Goal: Transaction & Acquisition: Book appointment/travel/reservation

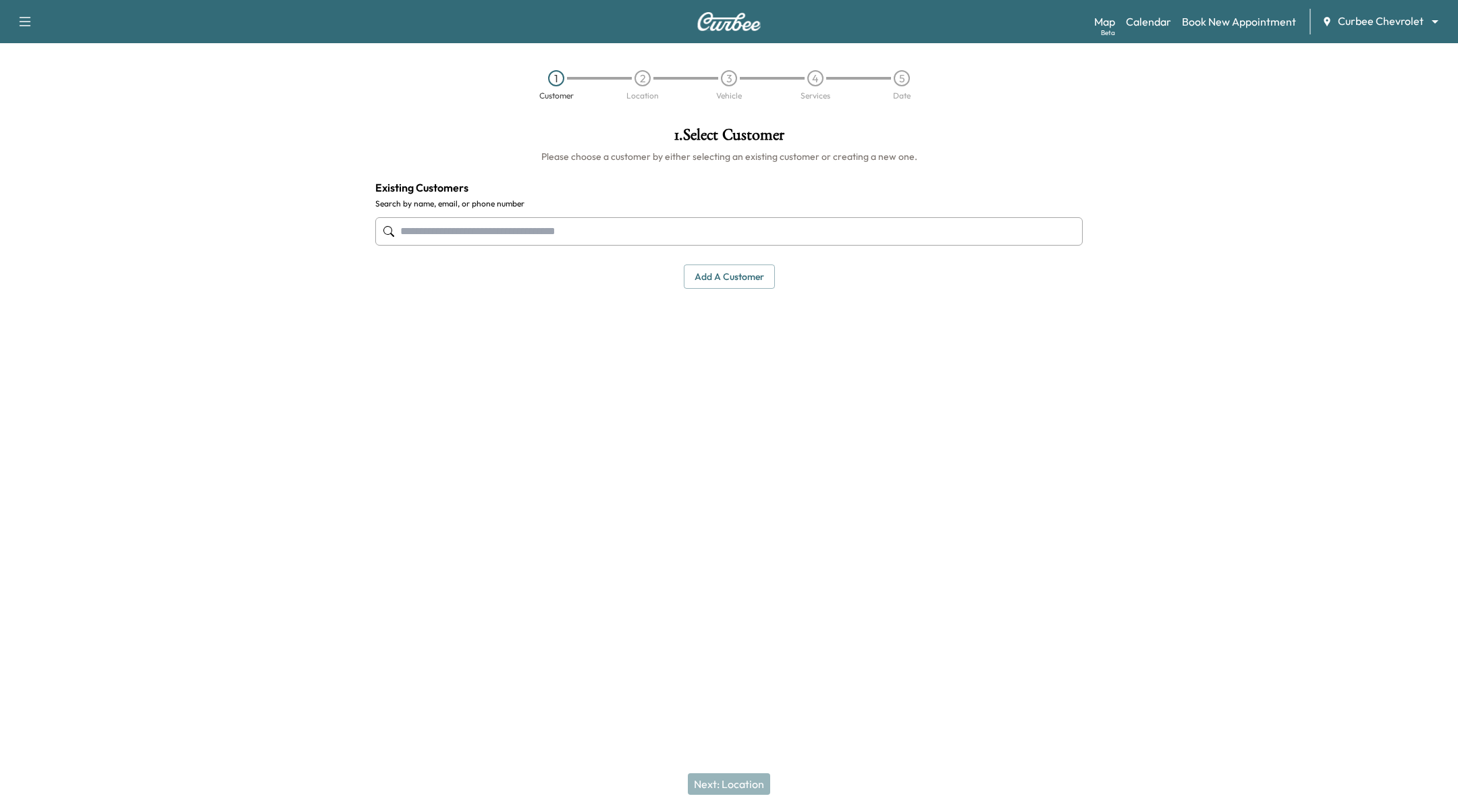
click at [1393, 20] on body "Support Log Out Map Beta Calendar Book New Appointment Curbee Chevrolet *******…" at bounding box center [729, 405] width 1458 height 811
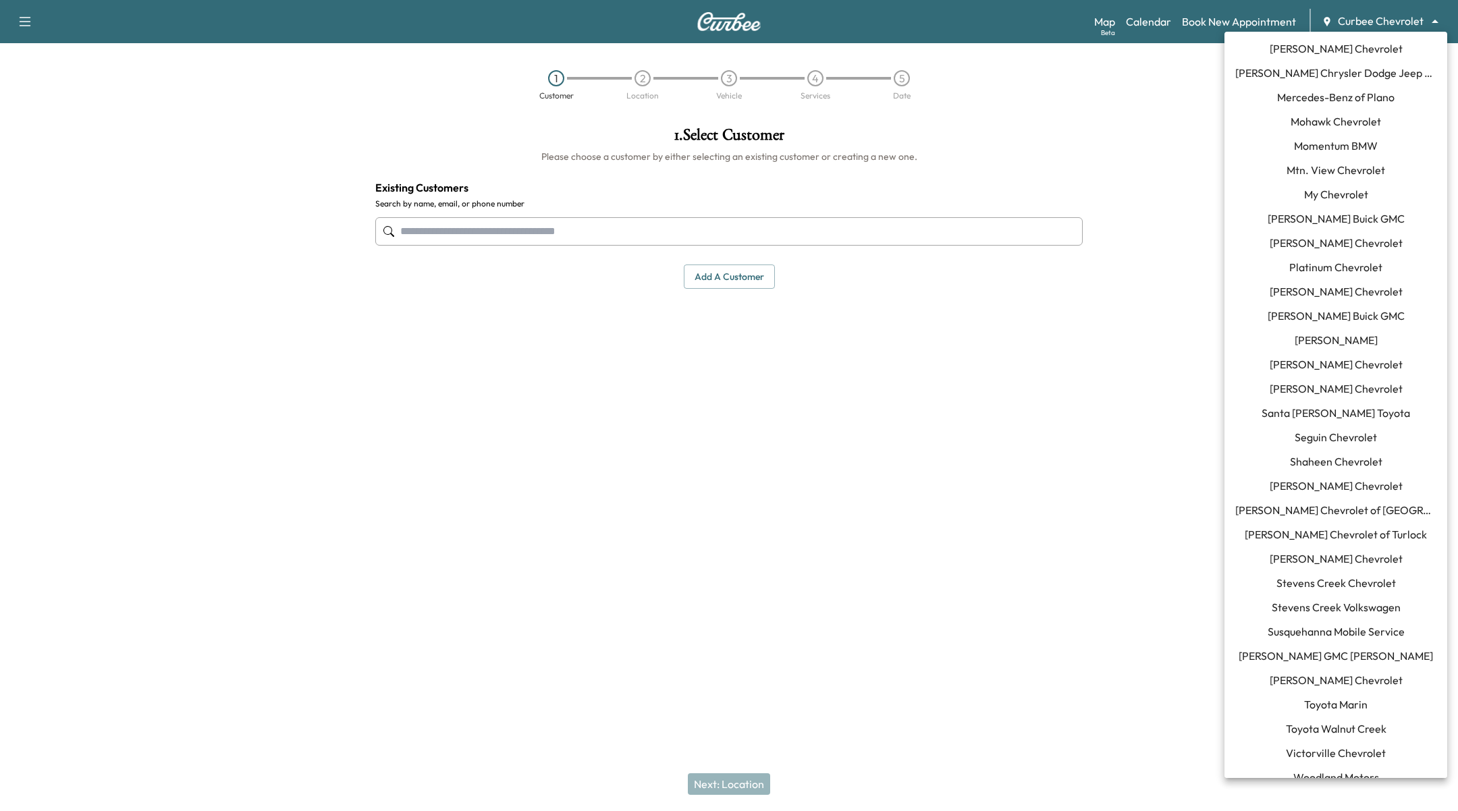
scroll to position [1013, 0]
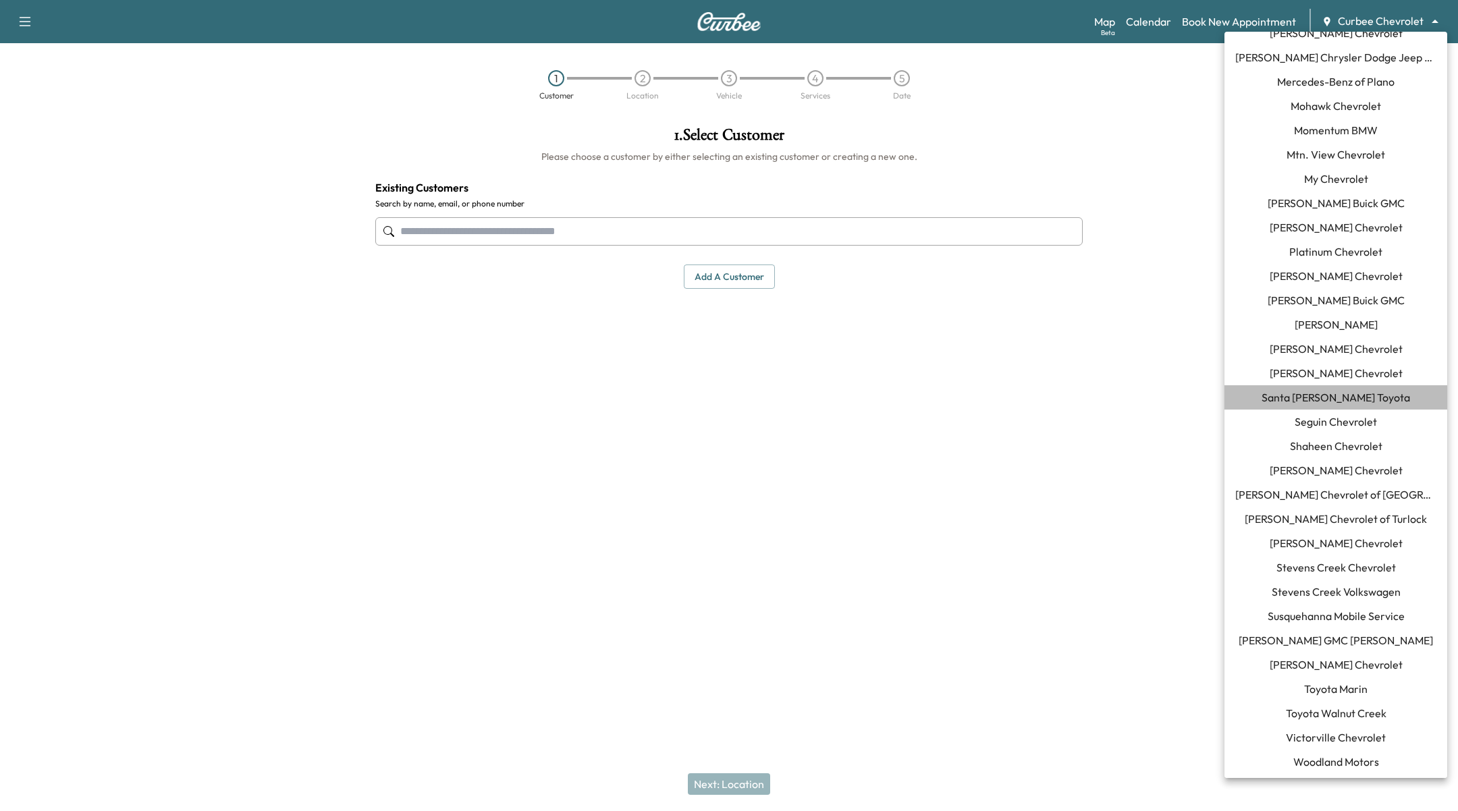
click at [1364, 396] on span "Santa [PERSON_NAME] Toyota" at bounding box center [1336, 397] width 149 height 16
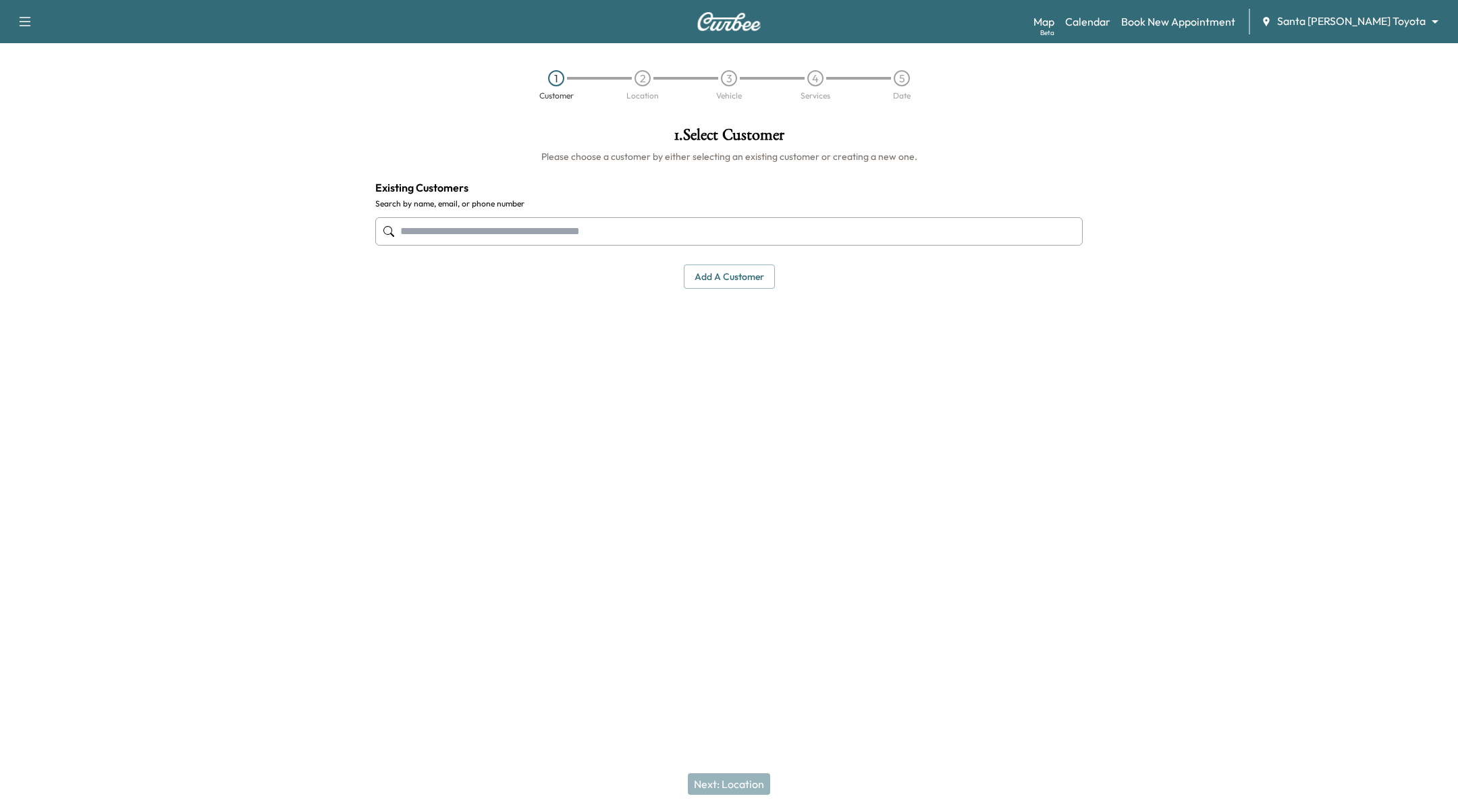
click at [759, 354] on div "1 . Select Customer Please choose a customer by either selecting an existing cu…" at bounding box center [729, 319] width 729 height 406
click at [495, 234] on input "text" at bounding box center [728, 231] width 707 height 28
click at [490, 232] on input "text" at bounding box center [728, 231] width 707 height 28
click at [522, 236] on input "text" at bounding box center [728, 231] width 707 height 28
type input "*"
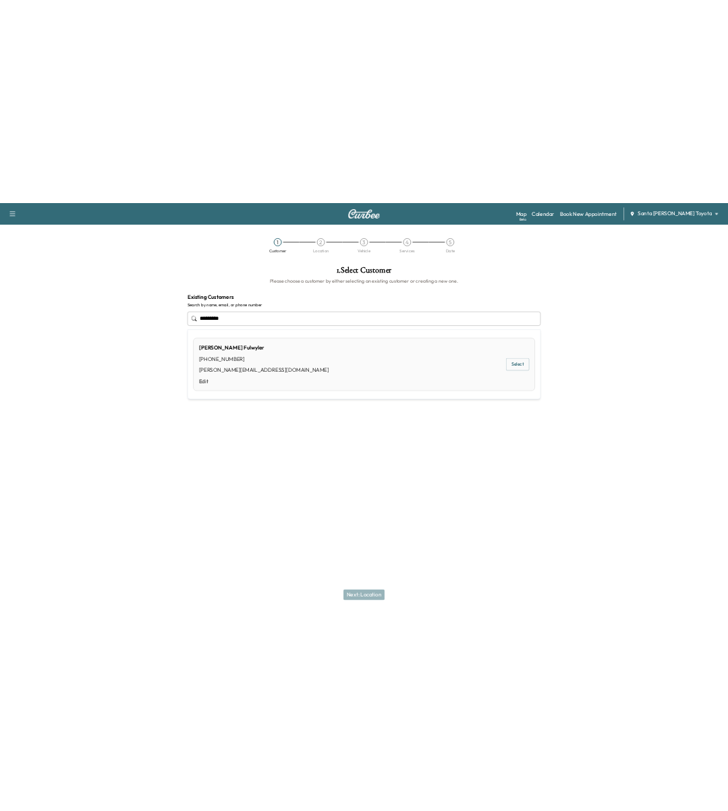
scroll to position [0, 0]
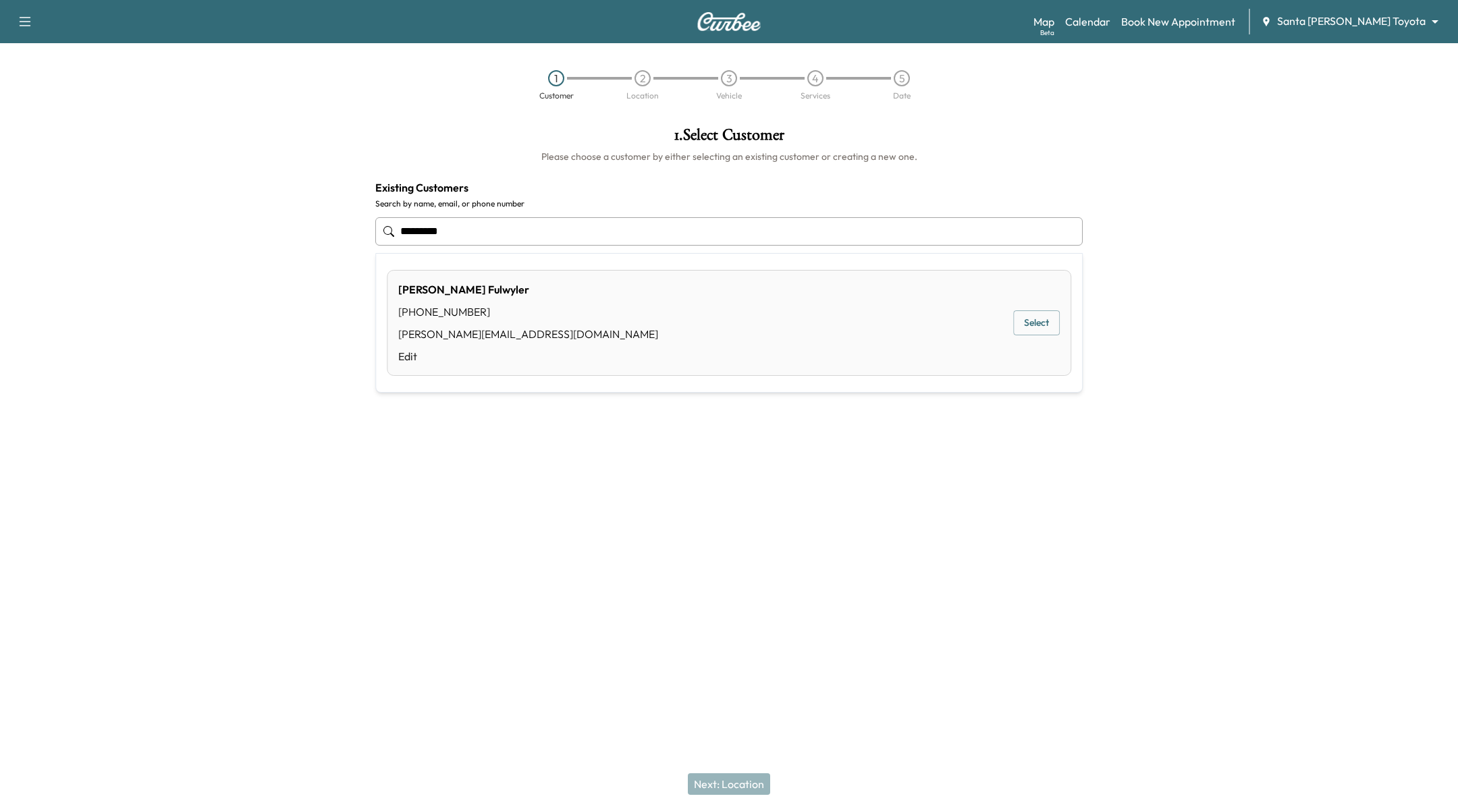
click at [1051, 317] on button "Select" at bounding box center [1036, 323] width 47 height 25
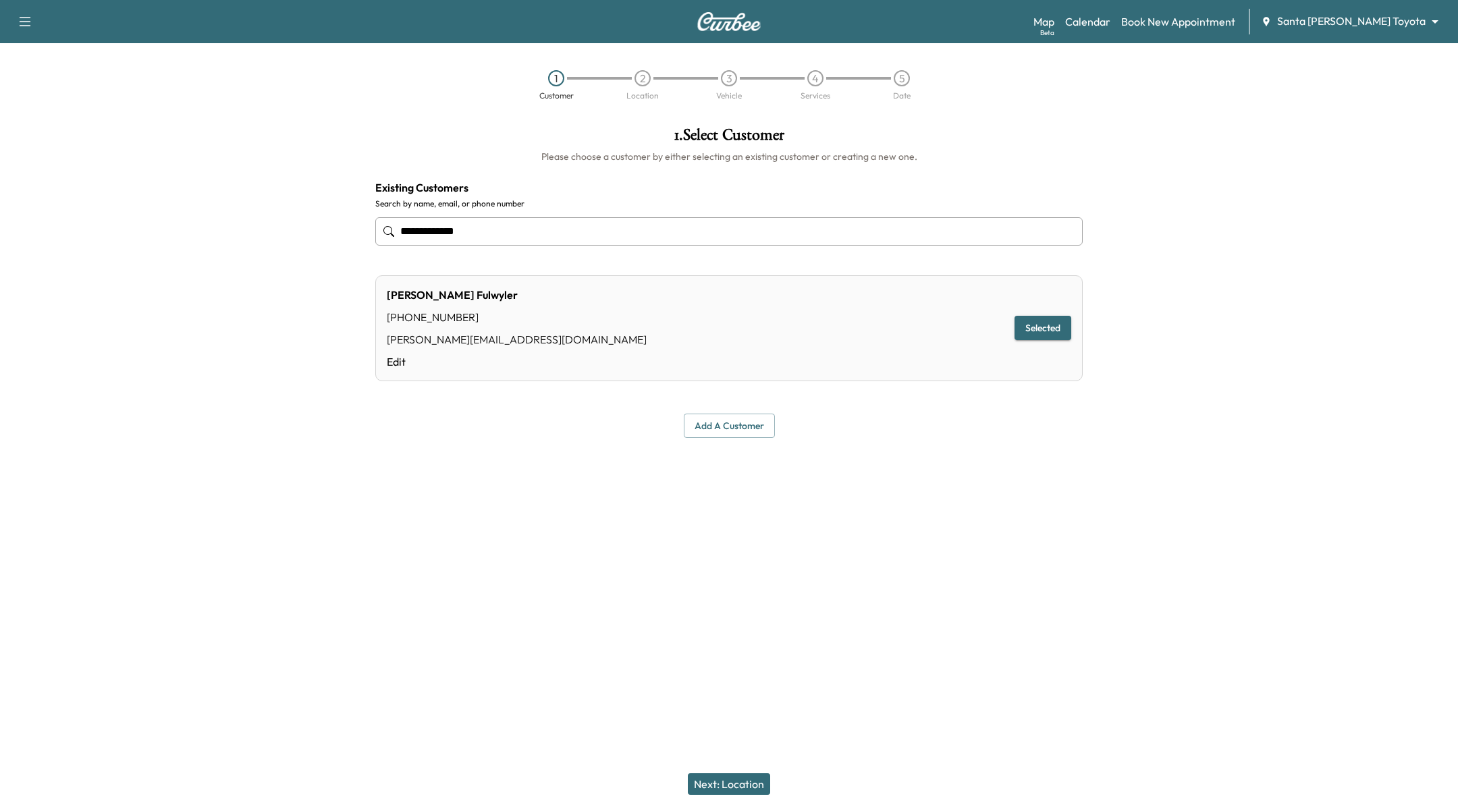
type input "**********"
click at [693, 776] on button "Next: Location" at bounding box center [729, 785] width 82 height 22
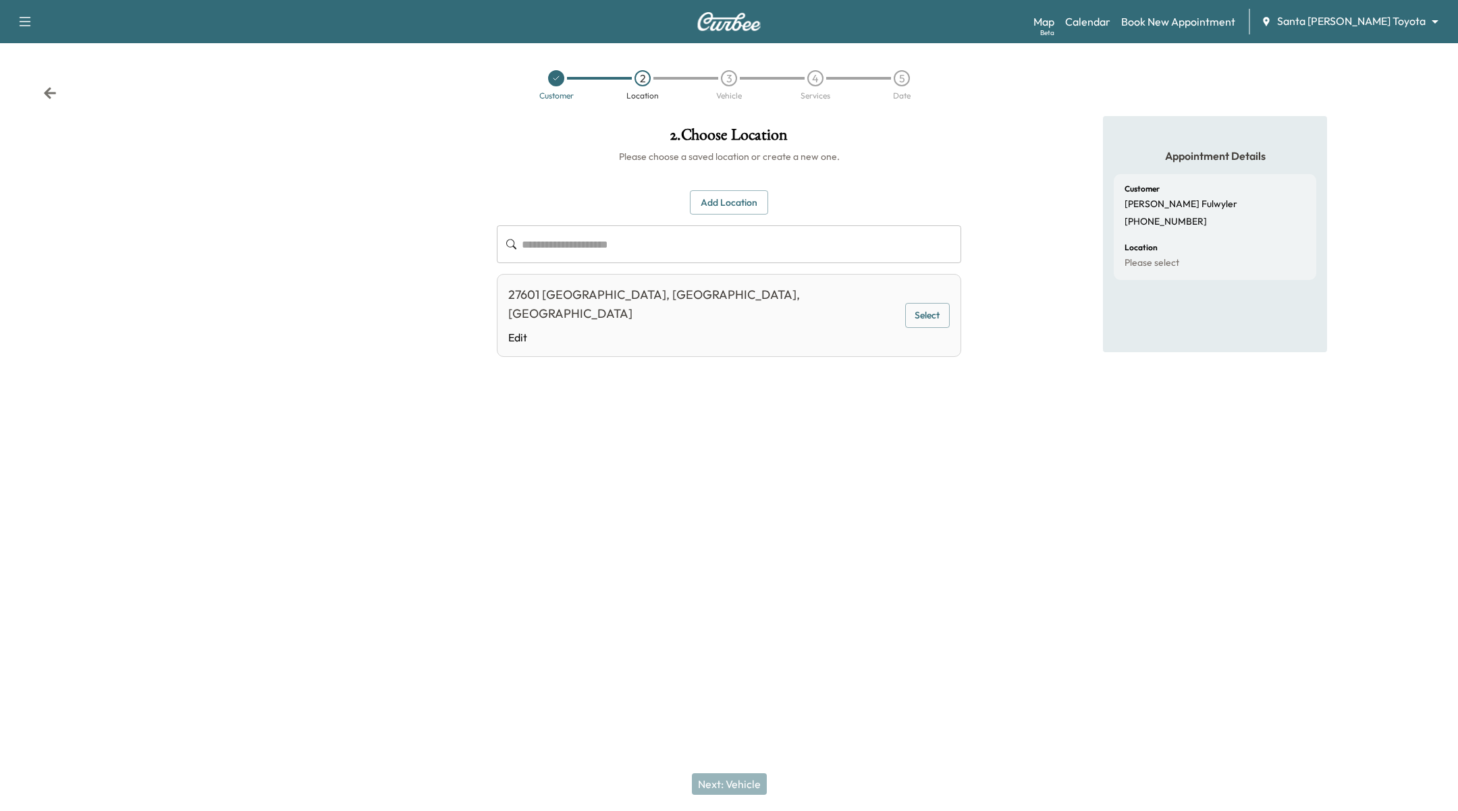
click at [937, 306] on button "Select" at bounding box center [927, 315] width 45 height 25
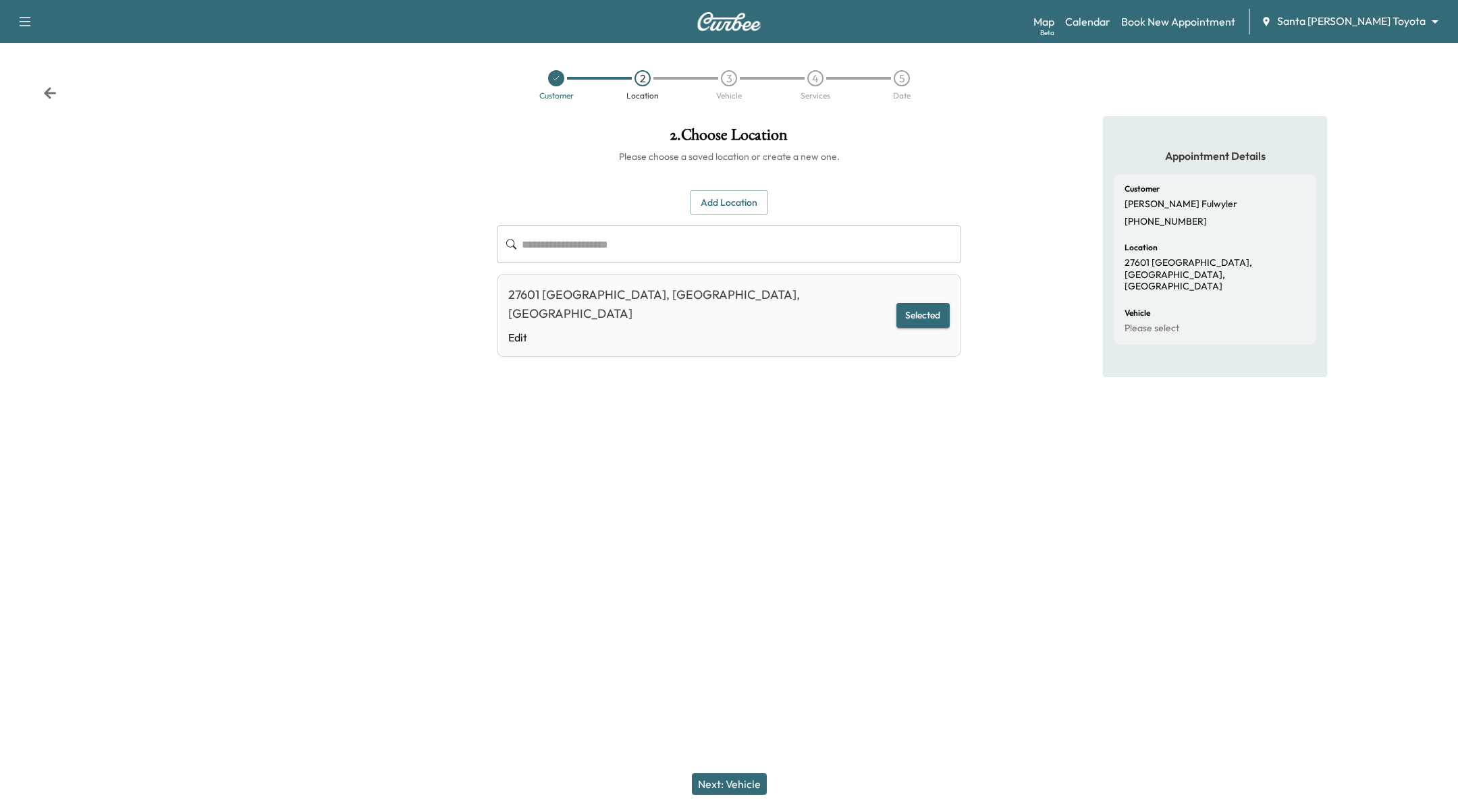
click at [755, 786] on button "Next: Vehicle" at bounding box center [729, 785] width 75 height 22
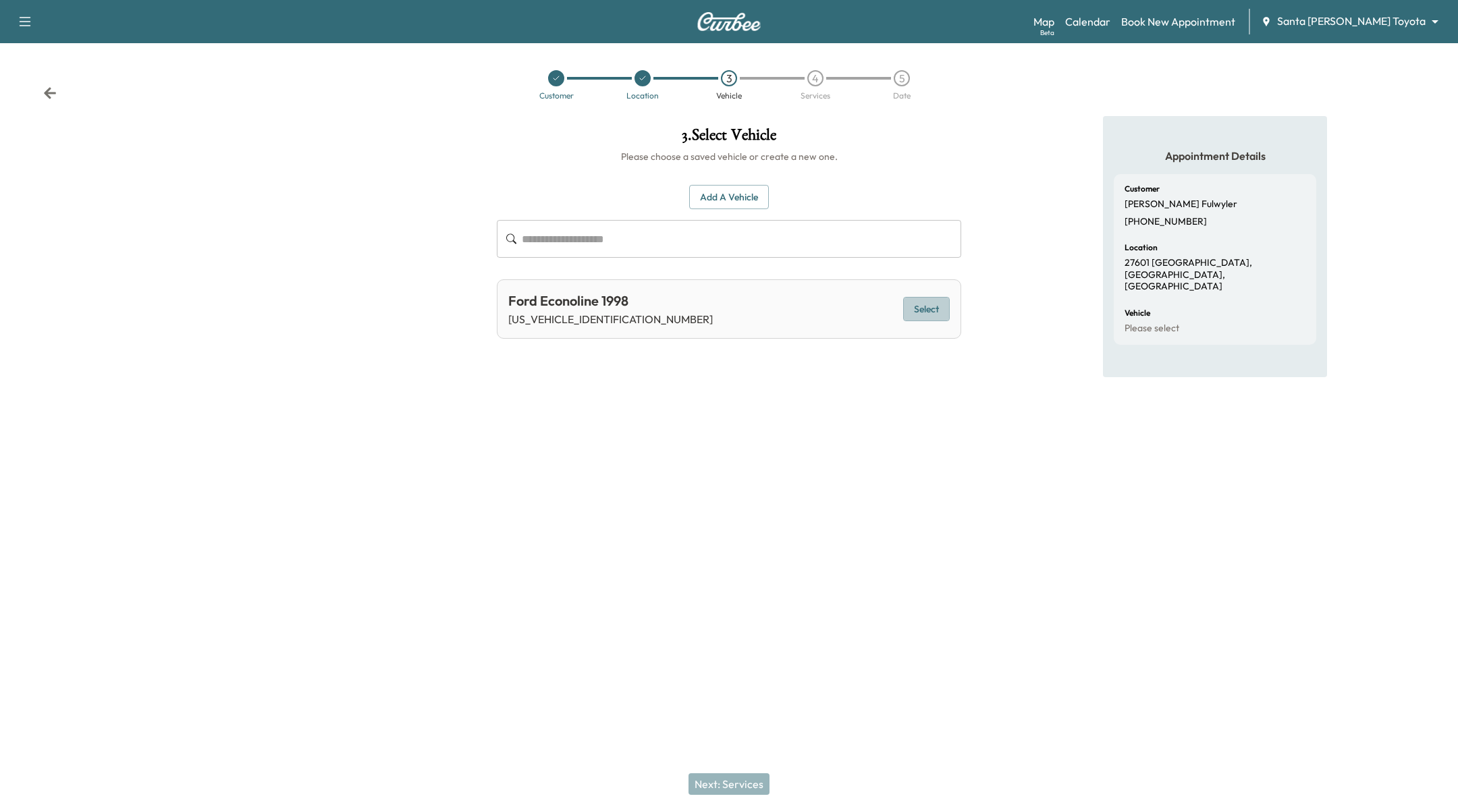
click at [926, 302] on button "Select" at bounding box center [926, 309] width 47 height 25
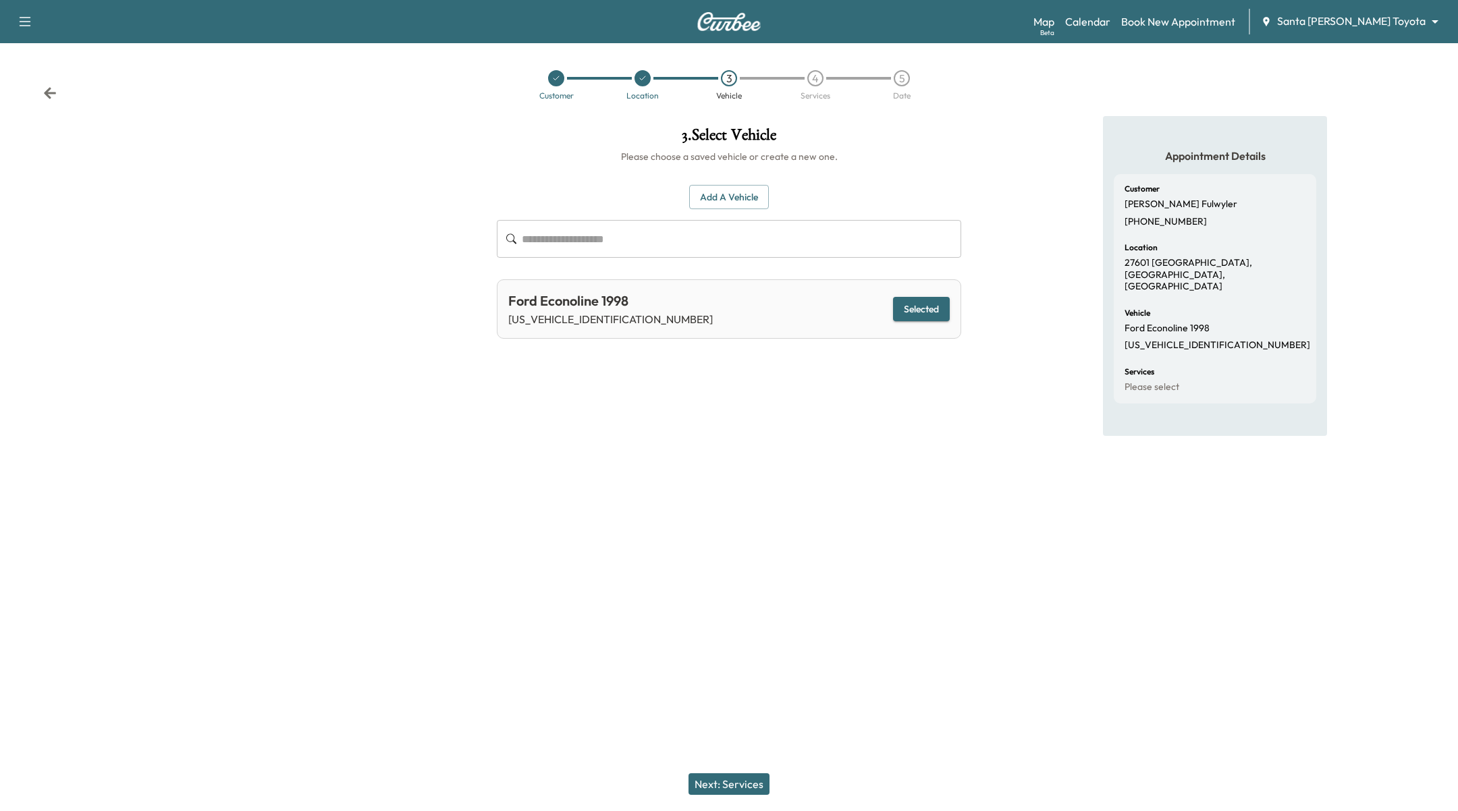
click at [726, 791] on button "Next: Services" at bounding box center [729, 785] width 81 height 22
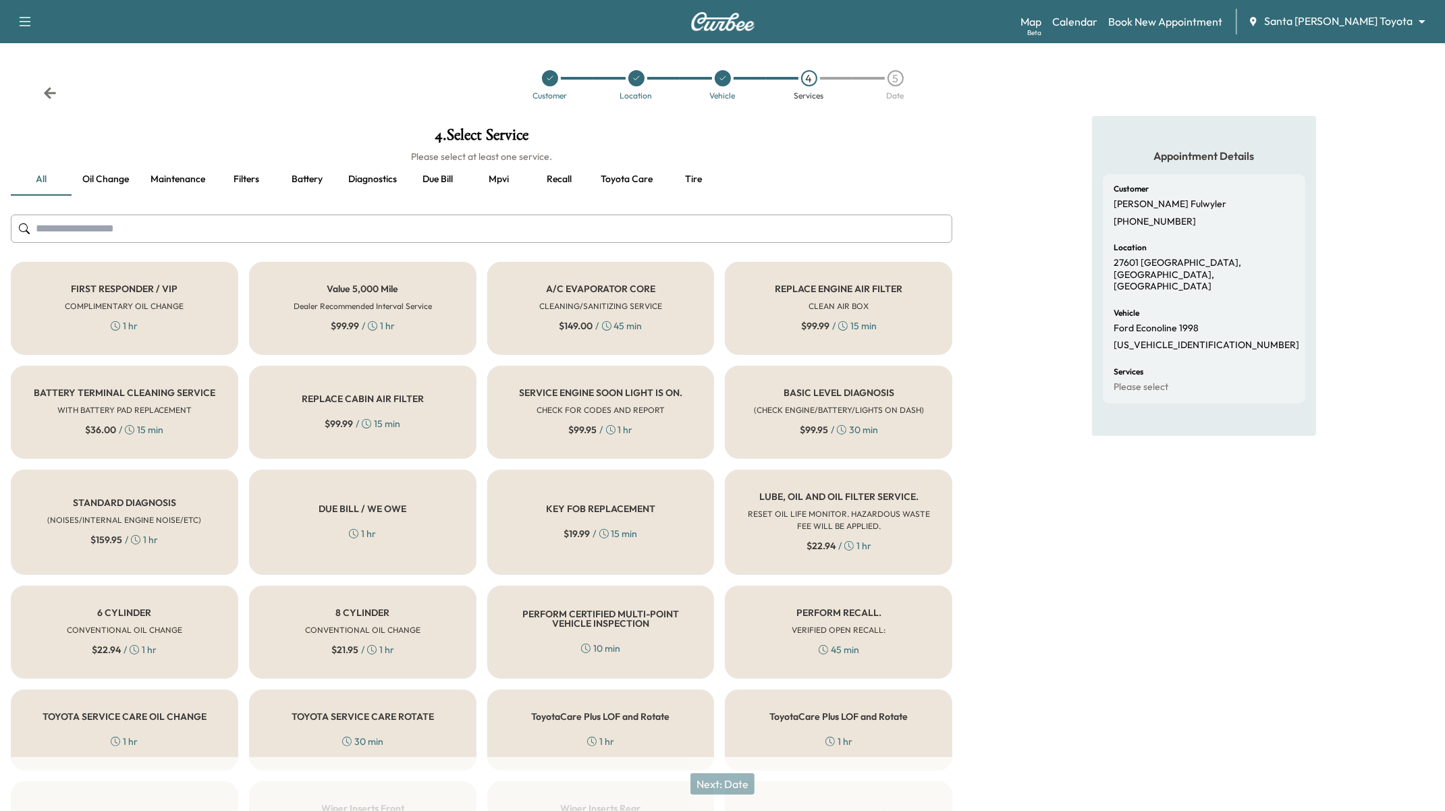
click at [164, 178] on button "Maintenance" at bounding box center [178, 179] width 76 height 32
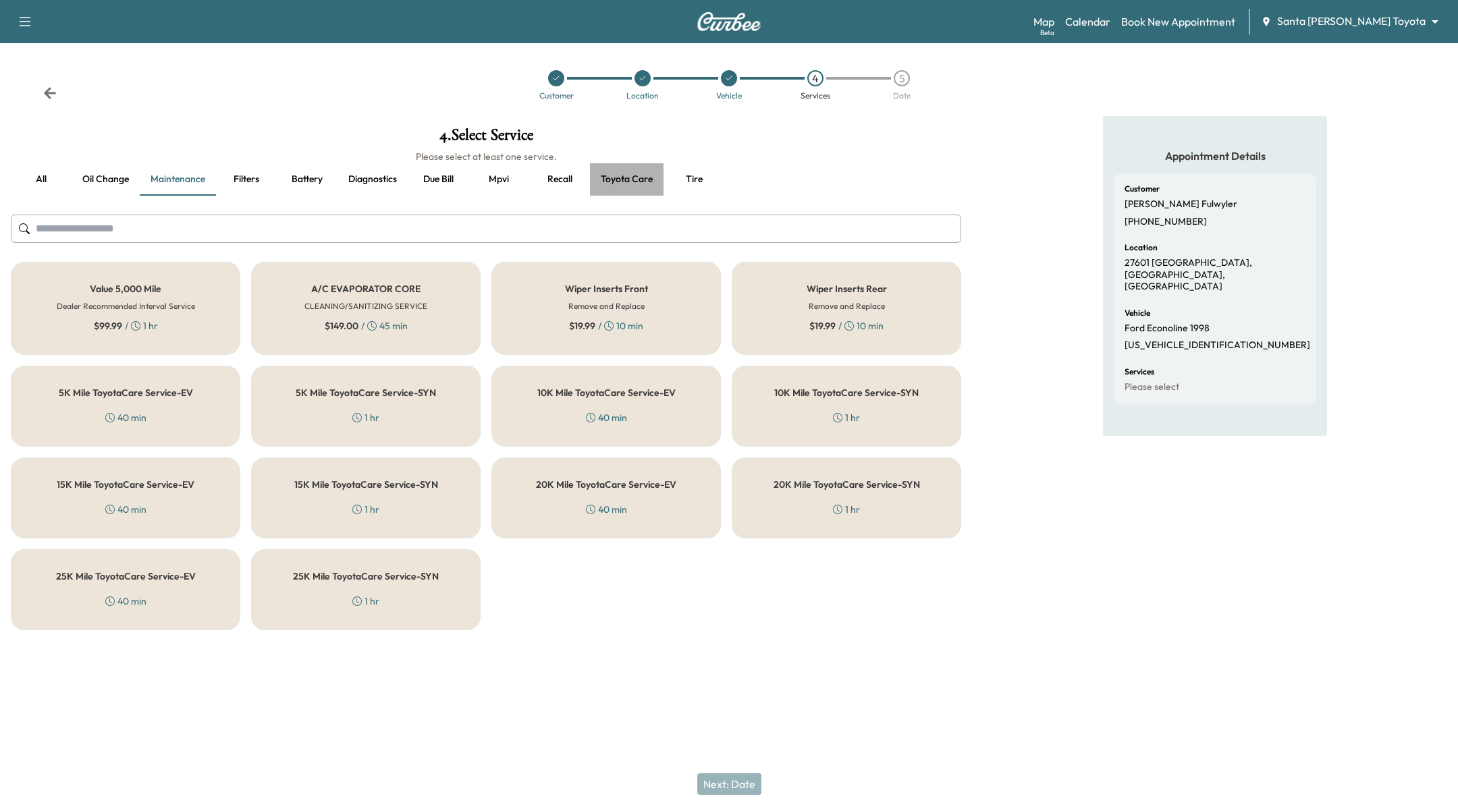
click at [630, 181] on button "Toyota care" at bounding box center [627, 179] width 74 height 32
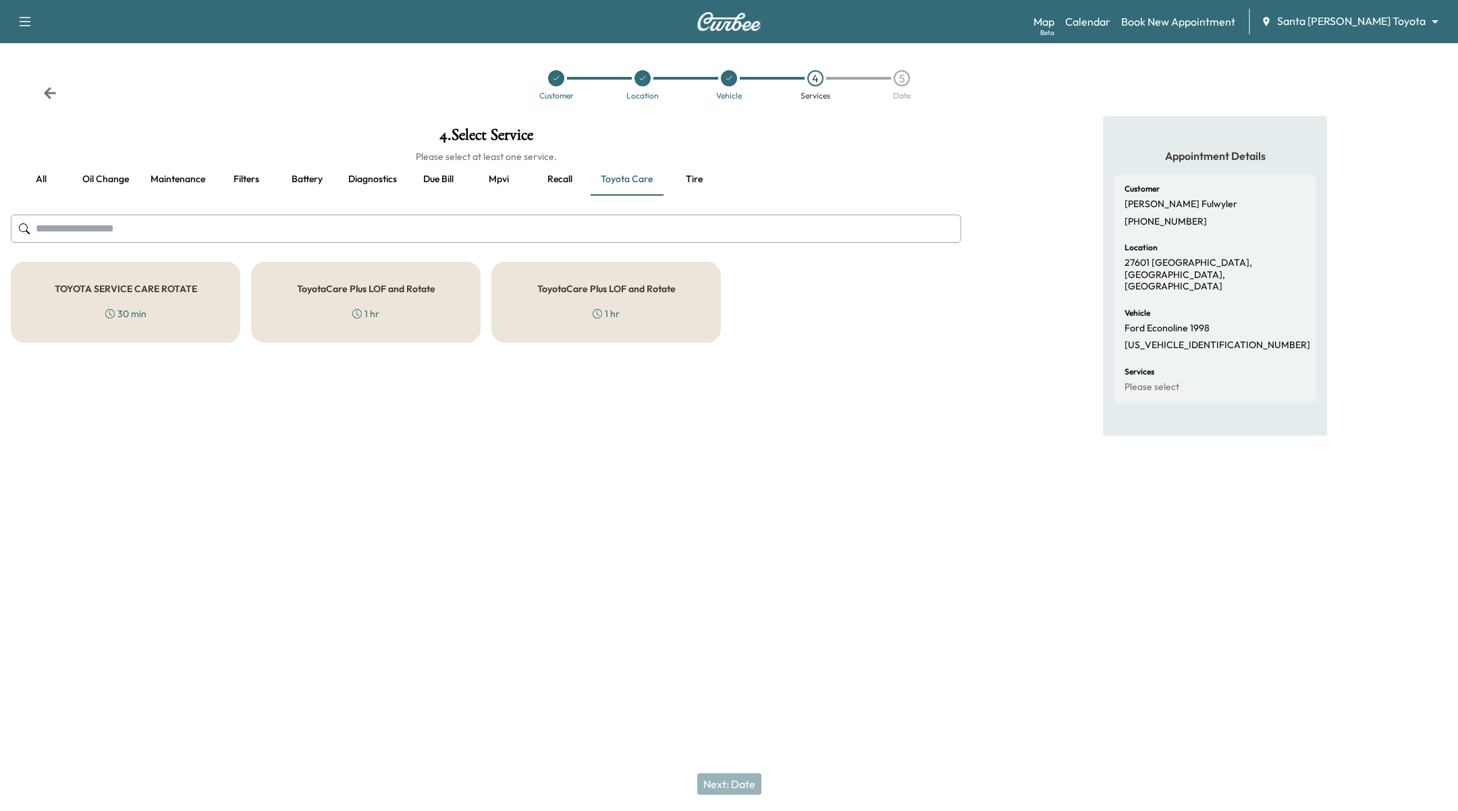
click at [626, 294] on div "ToyotaCare Plus LOF and Rotate 1 hr" at bounding box center [606, 302] width 230 height 81
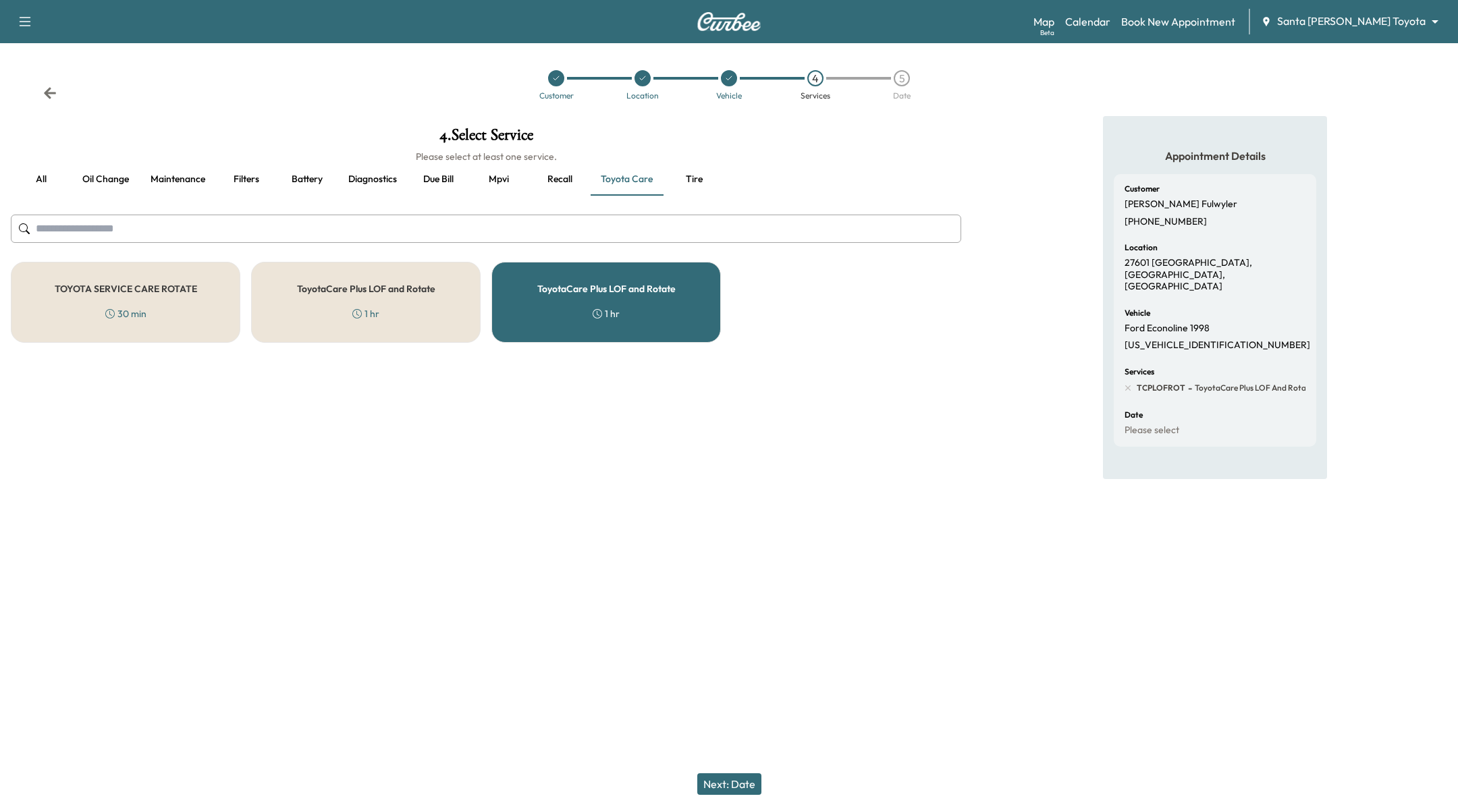
click at [377, 298] on div "ToyotaCare Plus LOF and Rotate 1 hr" at bounding box center [366, 302] width 230 height 81
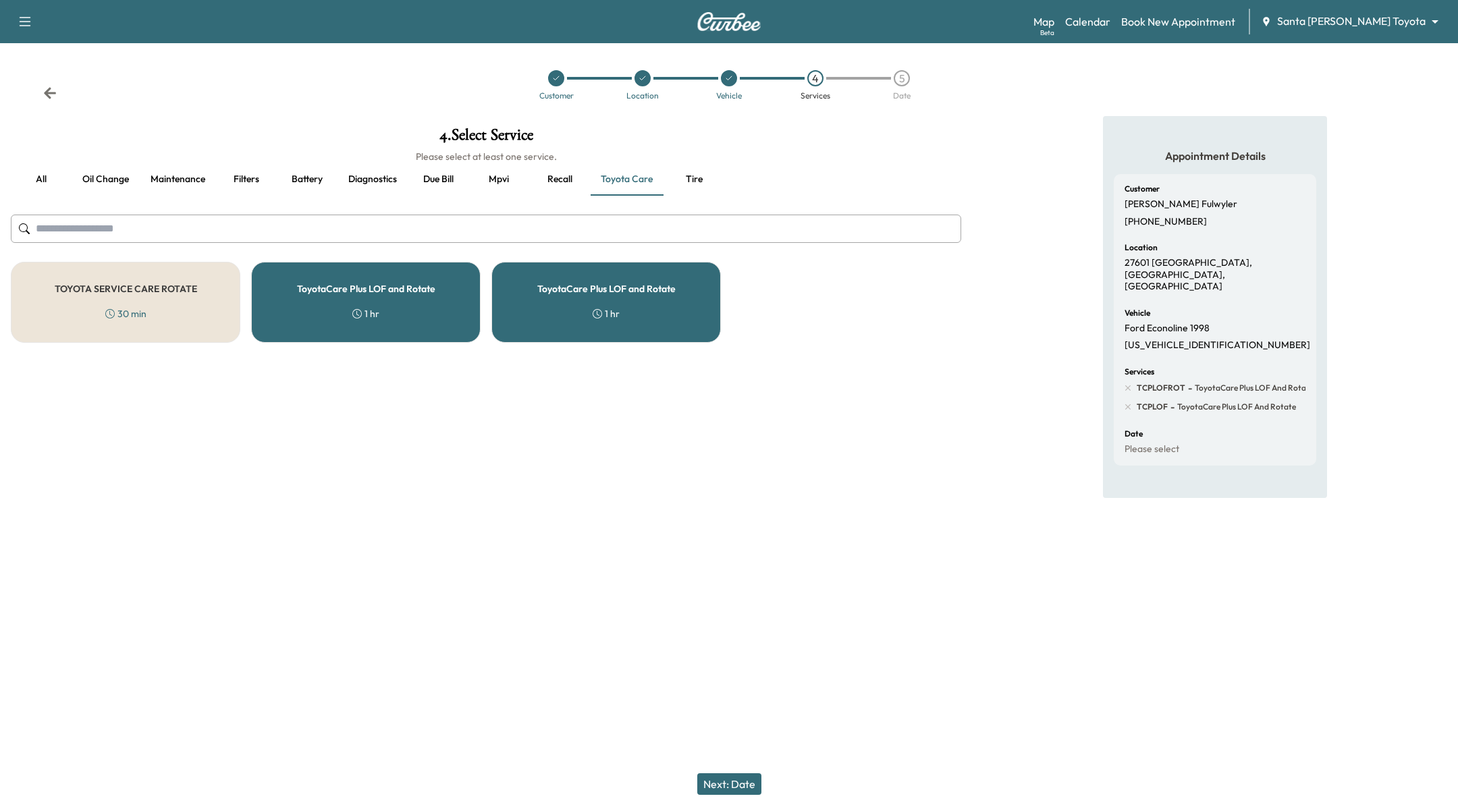
click at [161, 301] on div "TOYOTA SERVICE CARE ROTATE 30 min" at bounding box center [126, 302] width 230 height 81
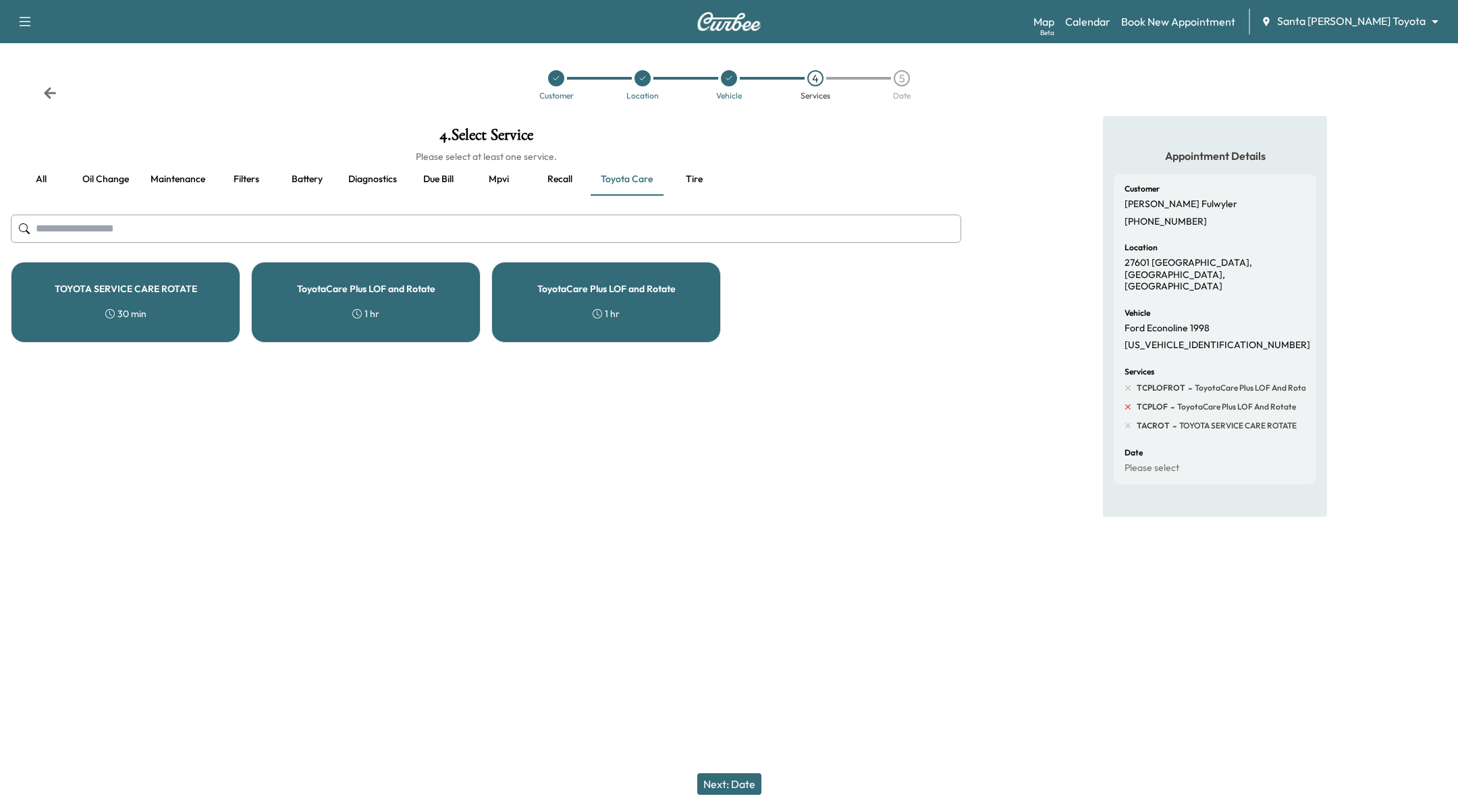
click at [1129, 401] on icon at bounding box center [1128, 407] width 12 height 12
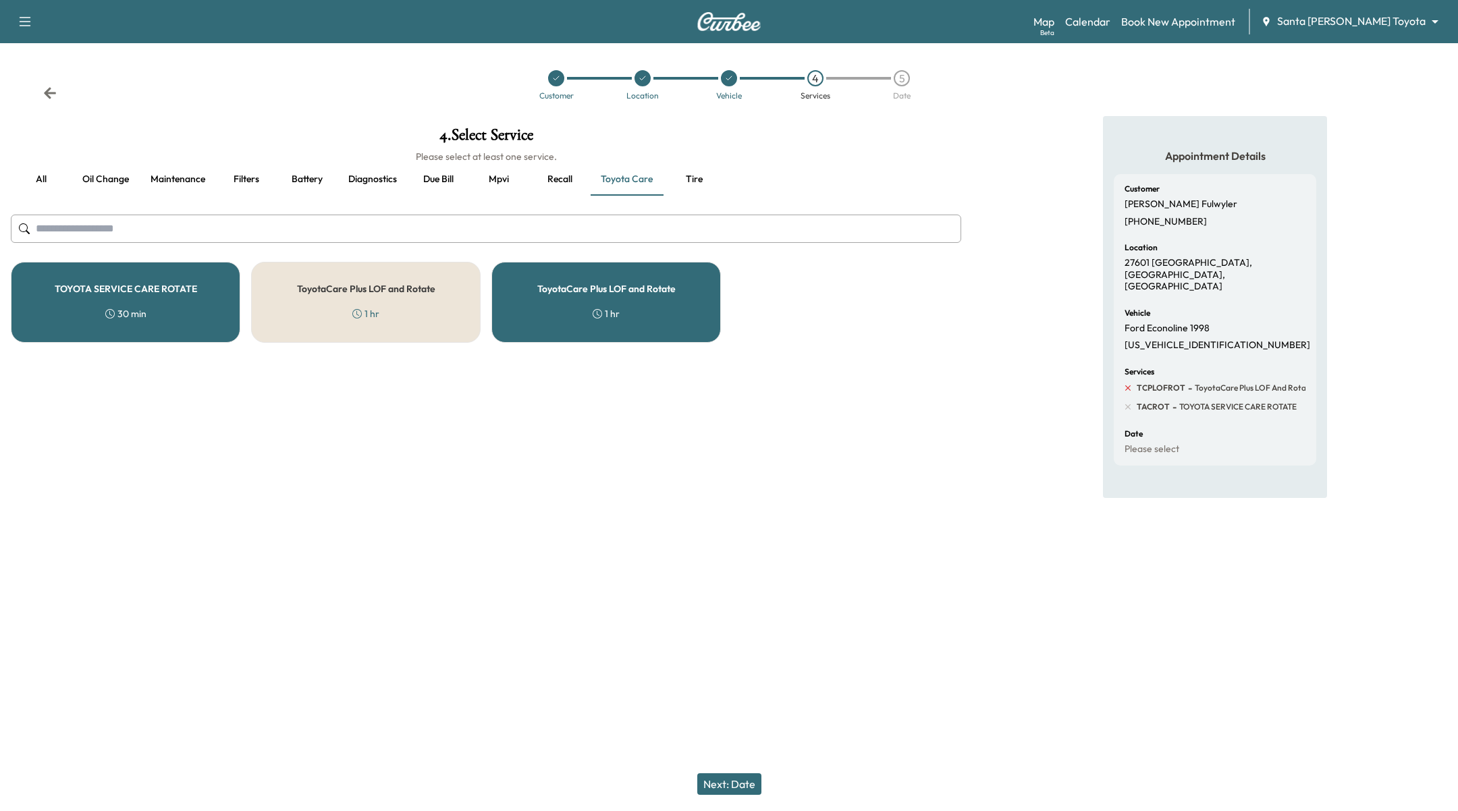
click at [1130, 382] on icon at bounding box center [1128, 388] width 12 height 12
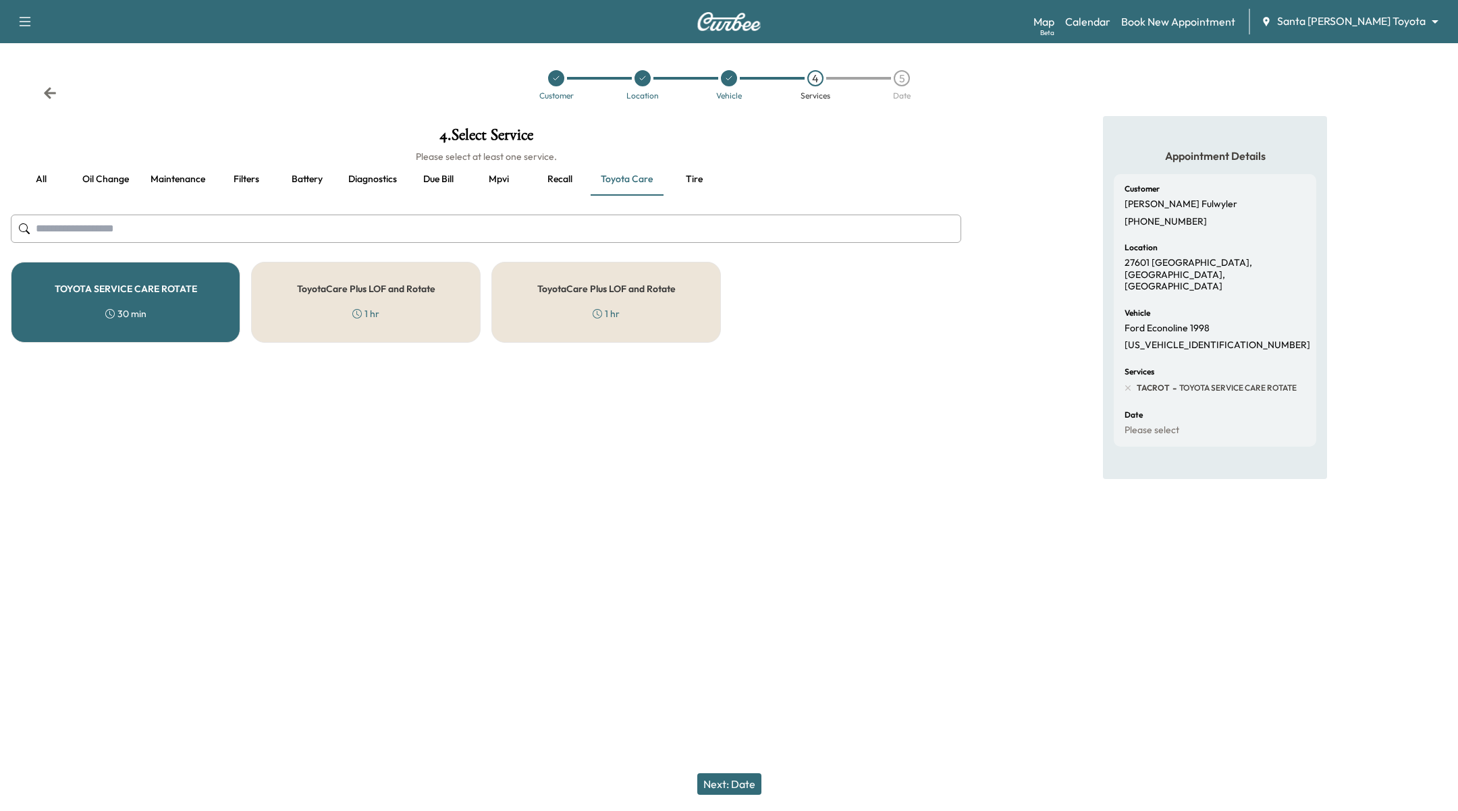
click at [728, 791] on button "Next: Date" at bounding box center [729, 785] width 64 height 22
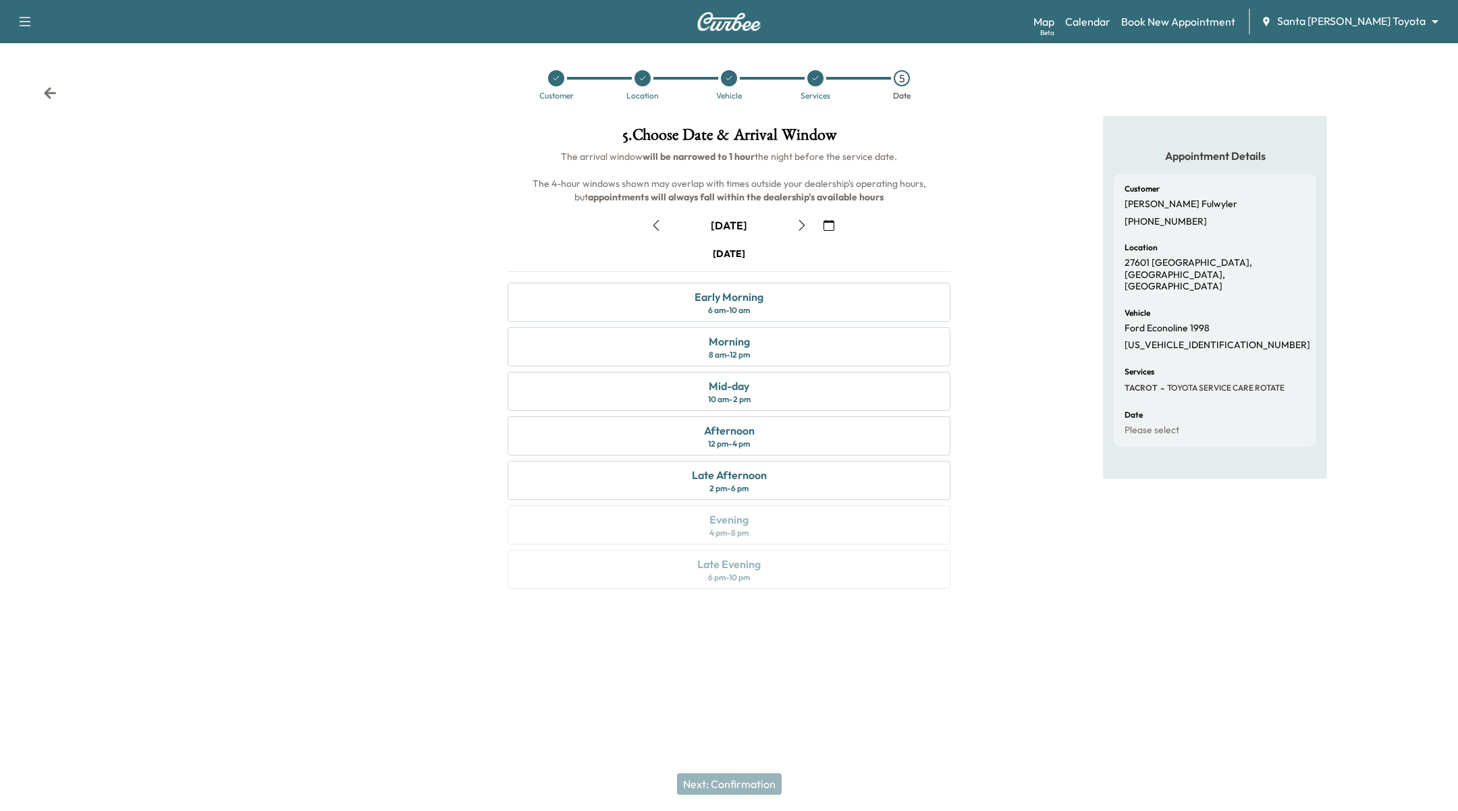
click at [807, 221] on icon "button" at bounding box center [802, 225] width 11 height 11
drag, startPoint x: 745, startPoint y: 361, endPoint x: 791, endPoint y: 496, distance: 142.6
click at [745, 360] on div "Morning 8 am - 12 pm" at bounding box center [729, 346] width 443 height 39
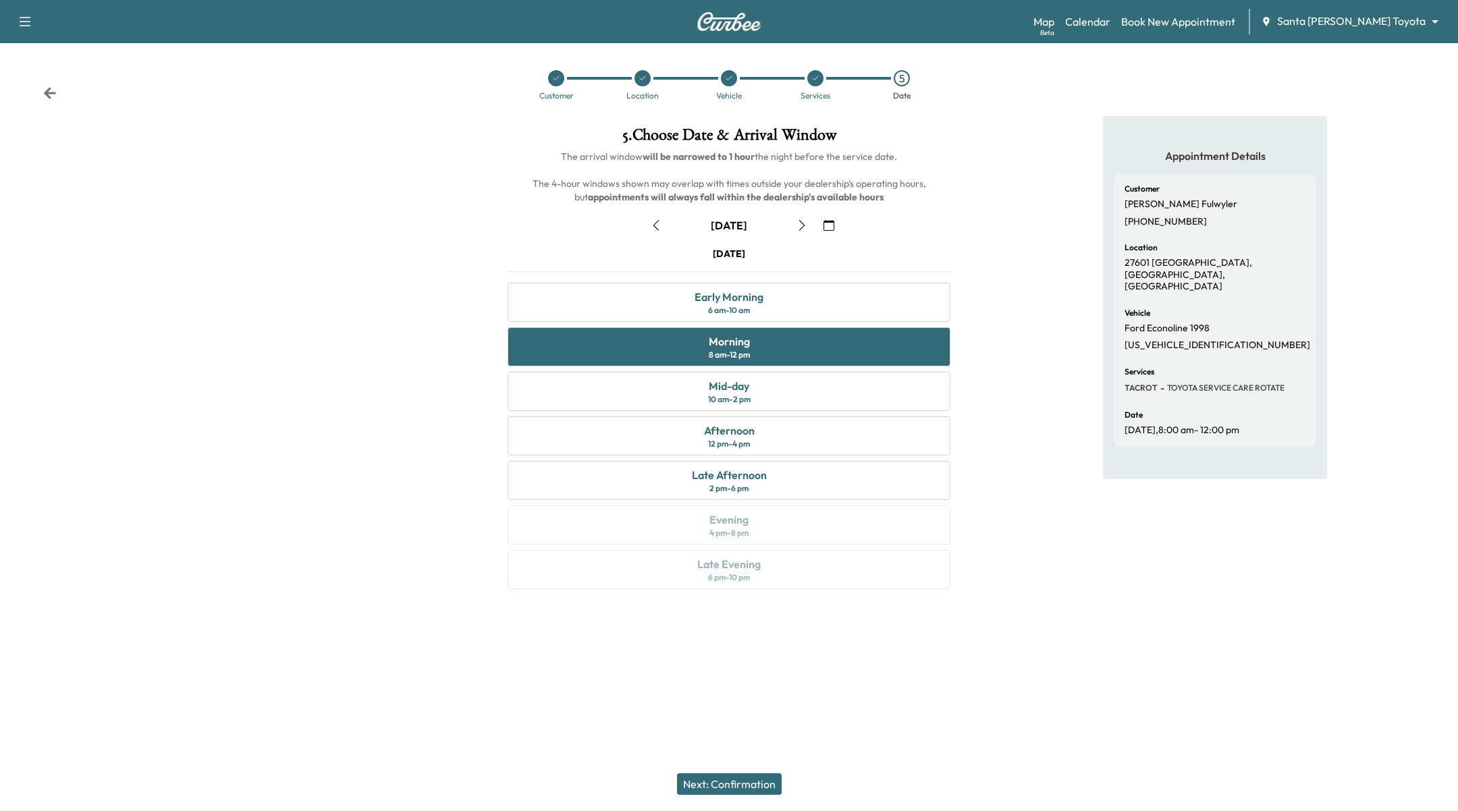
drag, startPoint x: 765, startPoint y: 780, endPoint x: 755, endPoint y: 512, distance: 268.2
click at [767, 776] on button "Next: Confirmation" at bounding box center [729, 785] width 105 height 22
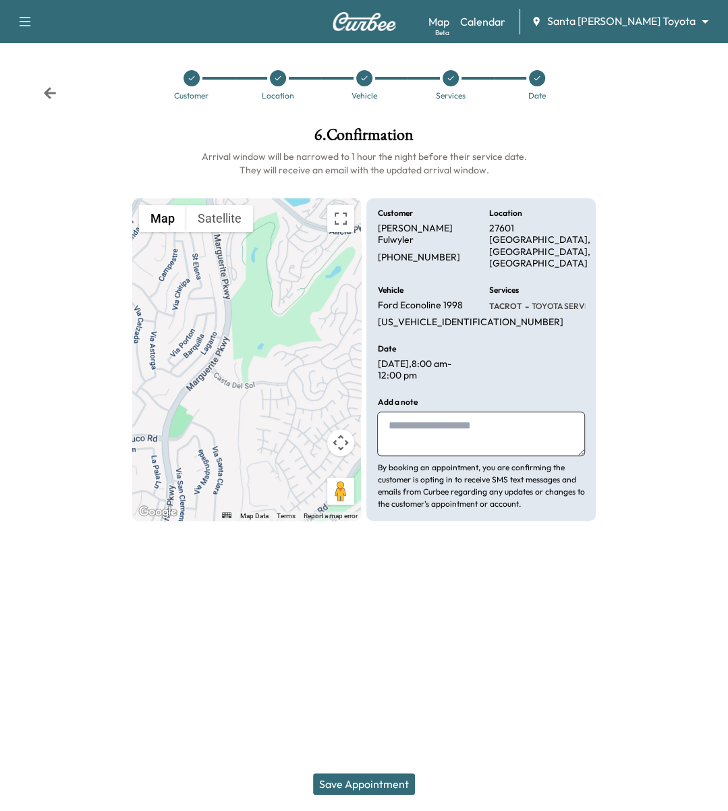
click at [371, 792] on button "Save Appointment" at bounding box center [364, 785] width 102 height 22
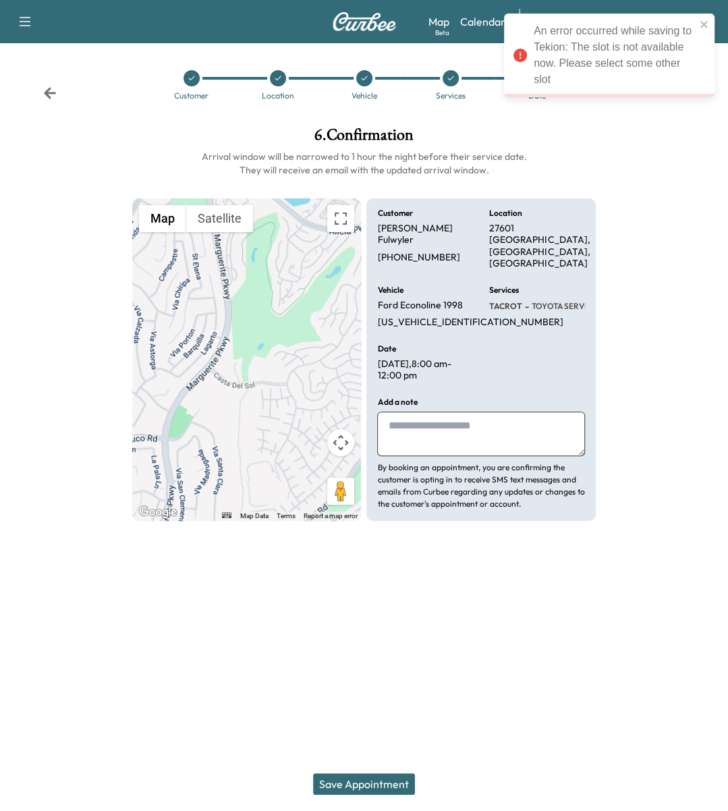
click at [686, 279] on div at bounding box center [668, 324] width 122 height 416
click at [707, 22] on icon "close" at bounding box center [704, 24] width 9 height 11
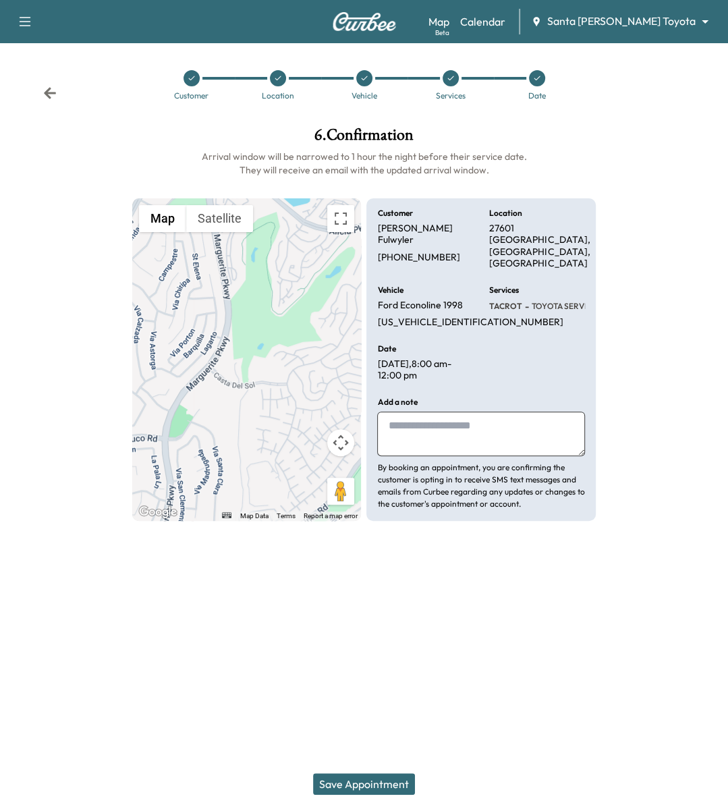
click at [541, 77] on icon at bounding box center [537, 78] width 8 height 8
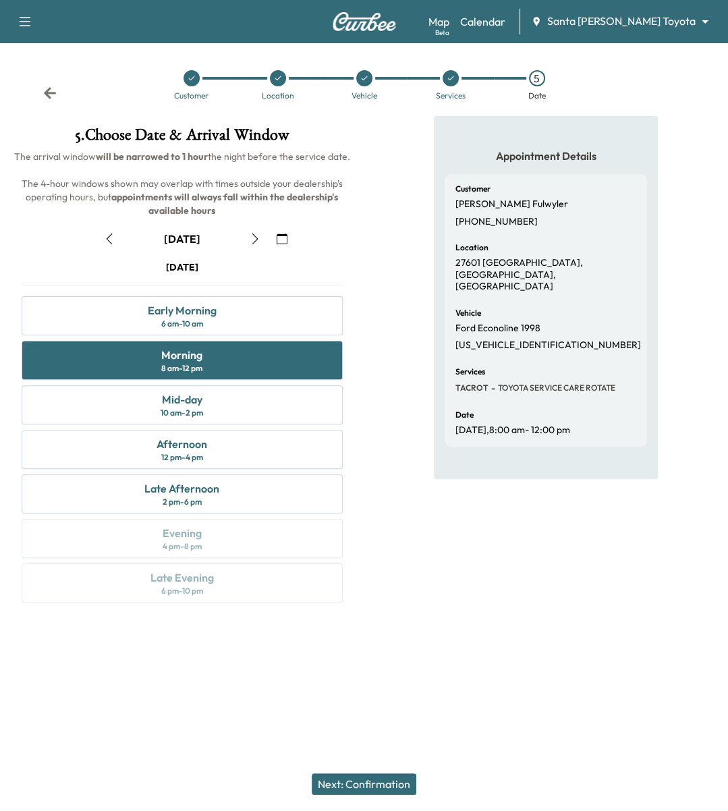
click at [260, 237] on icon "button" at bounding box center [255, 239] width 11 height 11
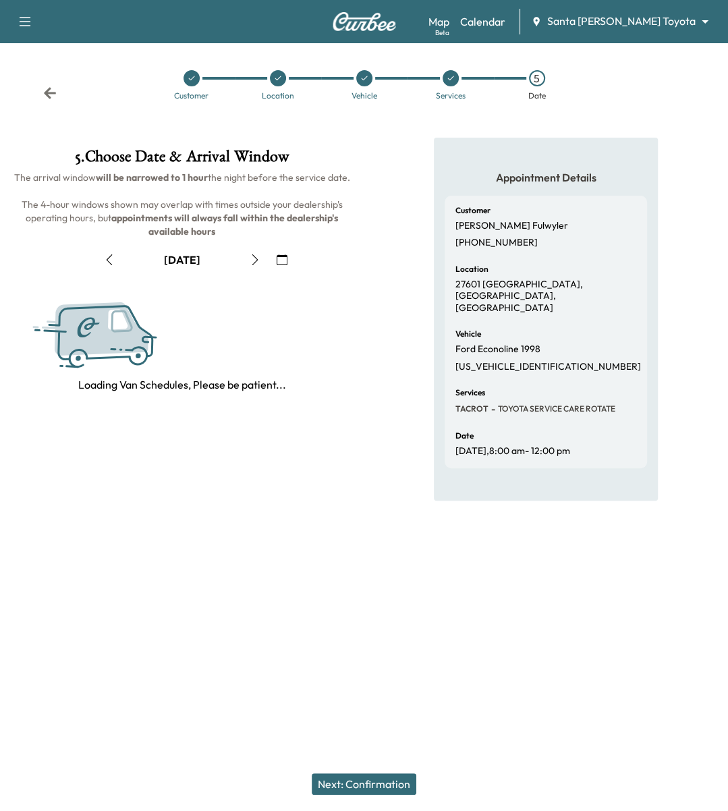
click at [261, 236] on h6 "The arrival window will be narrowed to 1 hour the night before the service date…" at bounding box center [182, 205] width 343 height 68
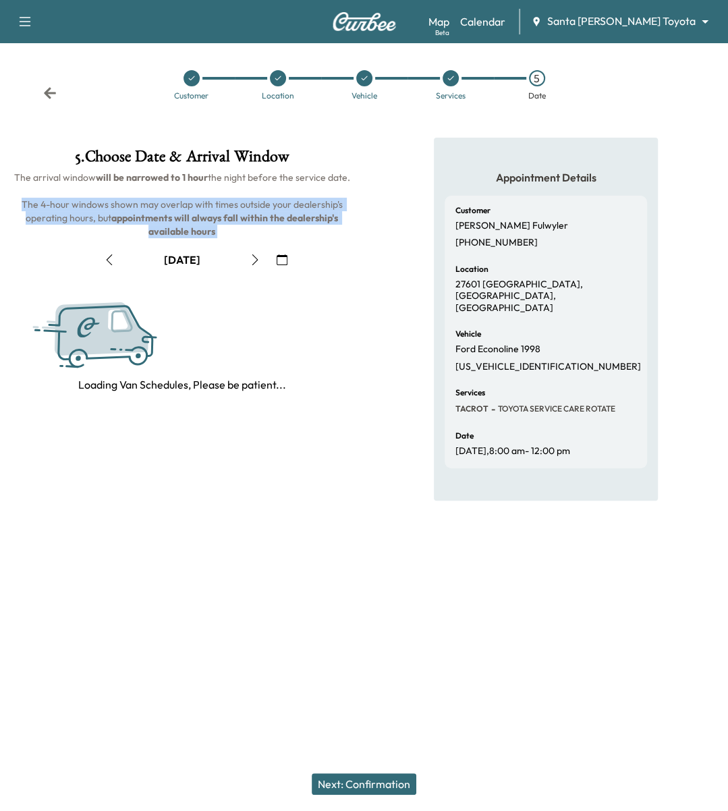
click at [261, 236] on h6 "The arrival window will be narrowed to 1 hour the night before the service date…" at bounding box center [182, 205] width 343 height 68
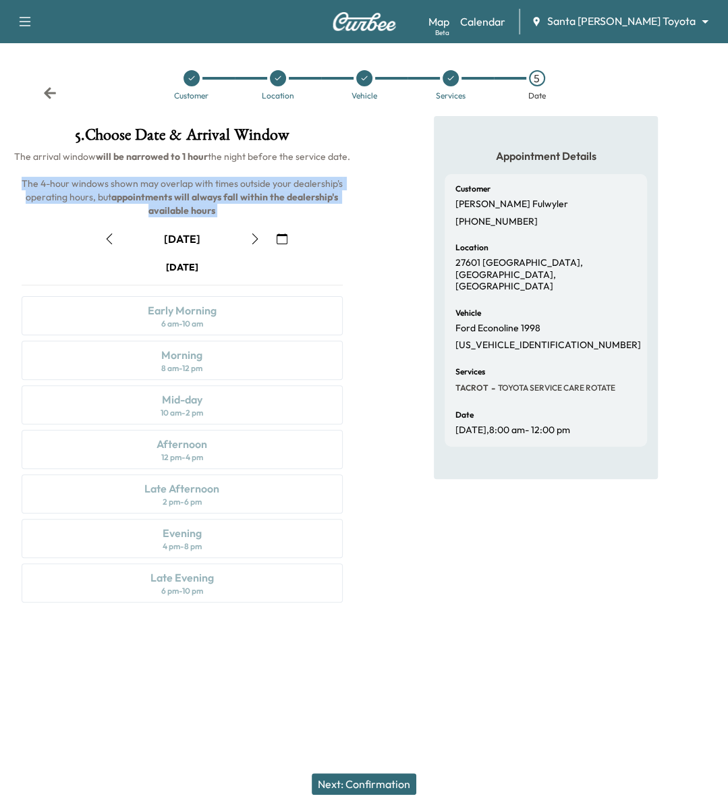
click at [261, 236] on button "button" at bounding box center [255, 239] width 23 height 22
click at [279, 238] on icon "button" at bounding box center [282, 239] width 11 height 11
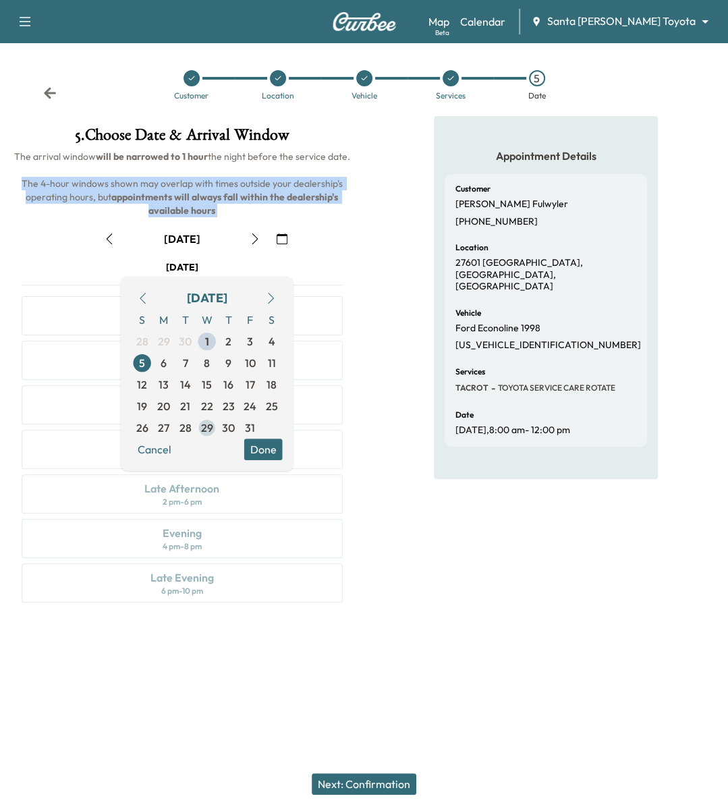
click at [197, 423] on span "29" at bounding box center [207, 428] width 22 height 22
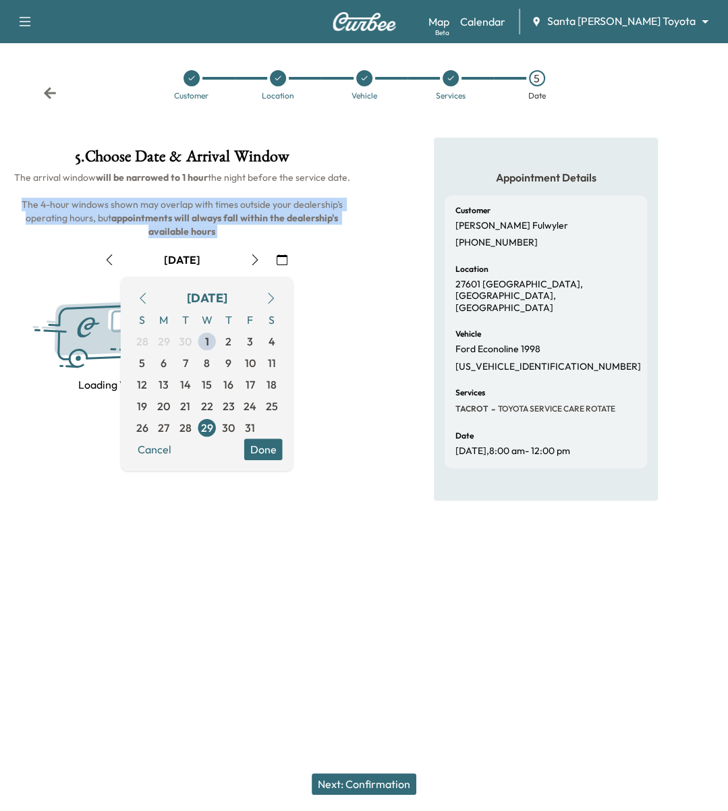
click at [273, 452] on button "Done" at bounding box center [263, 450] width 38 height 22
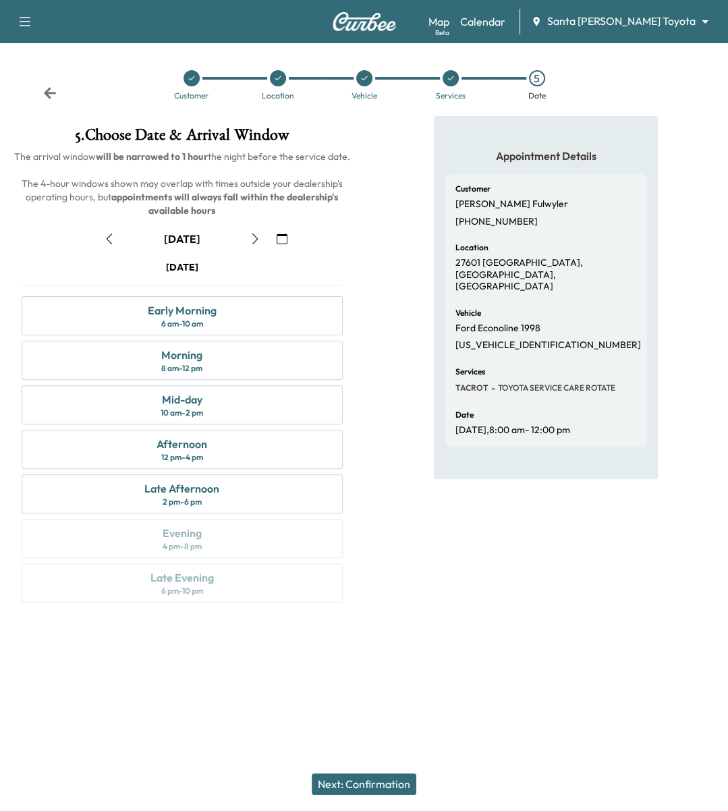
click at [275, 381] on div "Wednesday October 29 Early Morning 6 am - 10 am Morning 8 am - 12 pm Mid-day 10…" at bounding box center [182, 435] width 343 height 348
click at [273, 416] on div "Mid-day 10 am - 2 pm" at bounding box center [182, 404] width 321 height 39
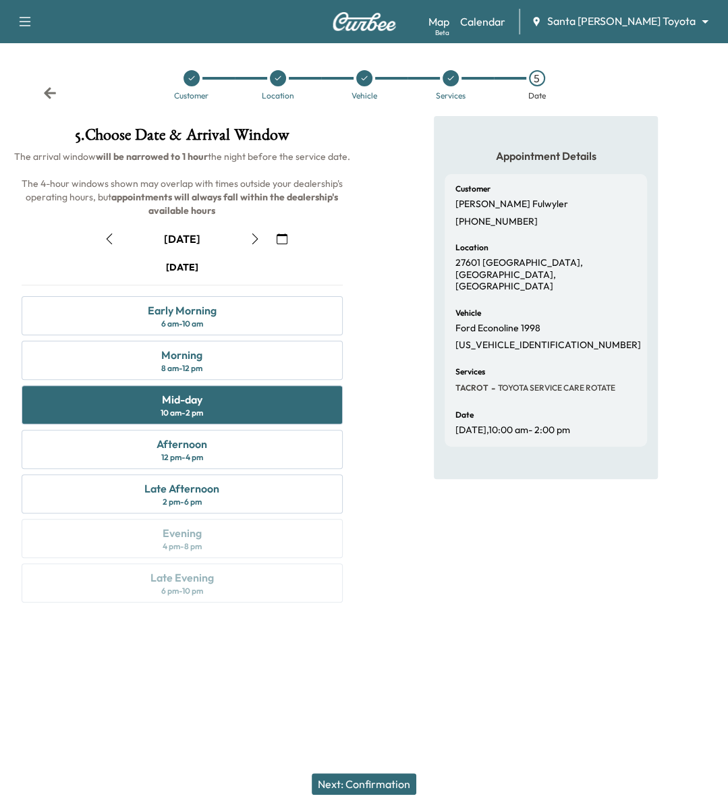
click at [363, 792] on button "Next: Confirmation" at bounding box center [364, 785] width 105 height 22
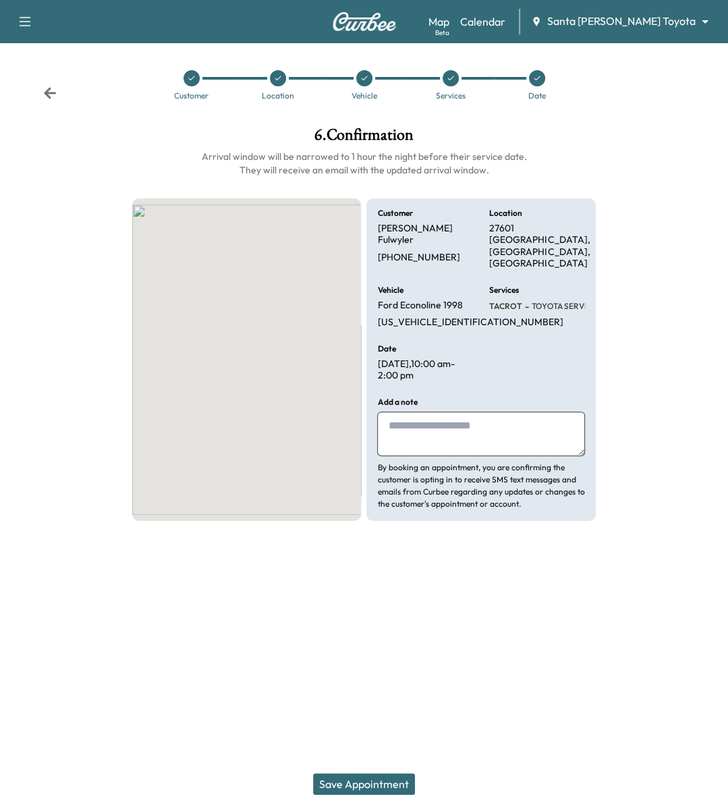
drag, startPoint x: 374, startPoint y: 786, endPoint x: 427, endPoint y: 728, distance: 78.4
click at [375, 786] on button "Save Appointment" at bounding box center [364, 785] width 102 height 22
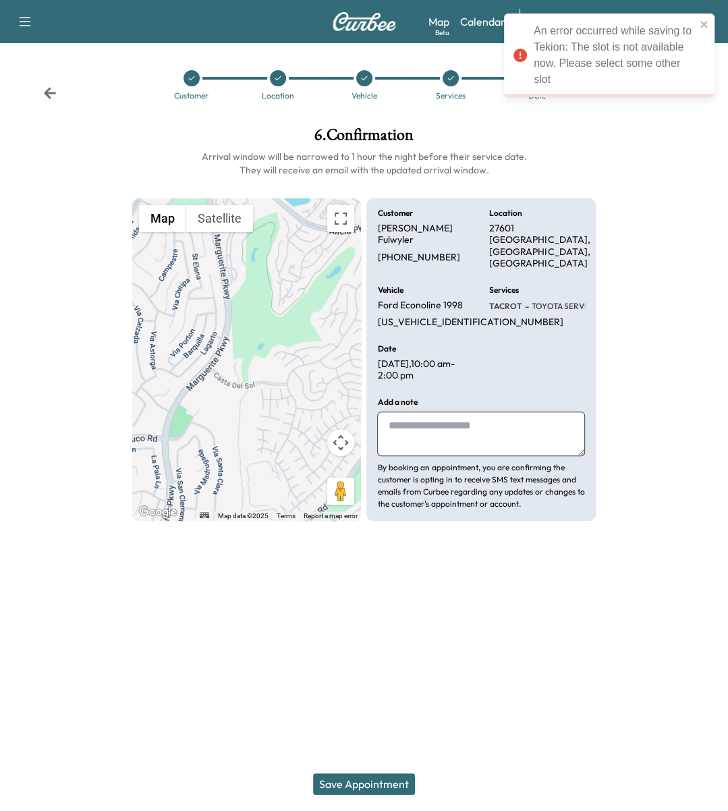
click at [441, 82] on div at bounding box center [451, 78] width 86 height 16
click at [446, 84] on div at bounding box center [451, 78] width 16 height 16
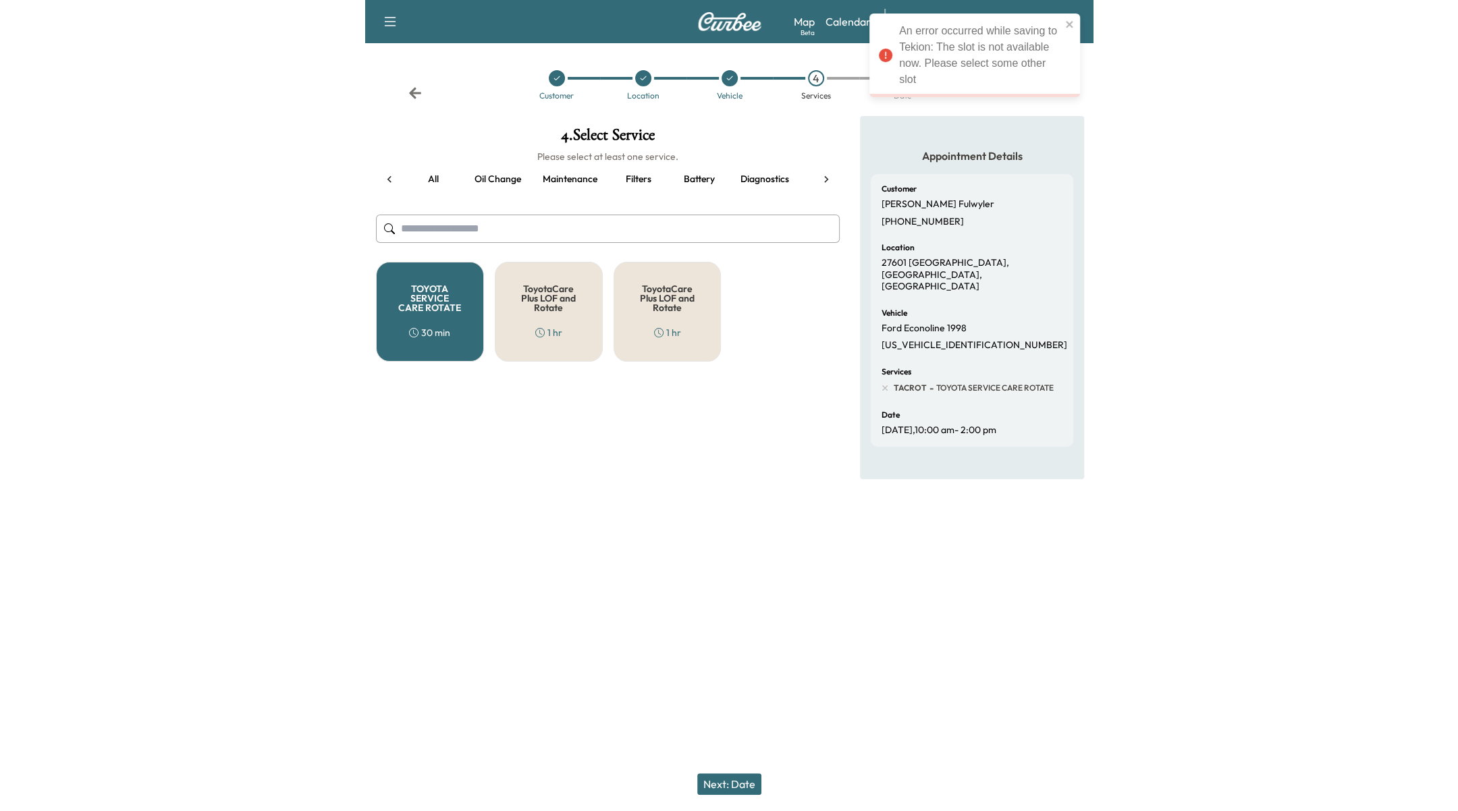
scroll to position [0, 188]
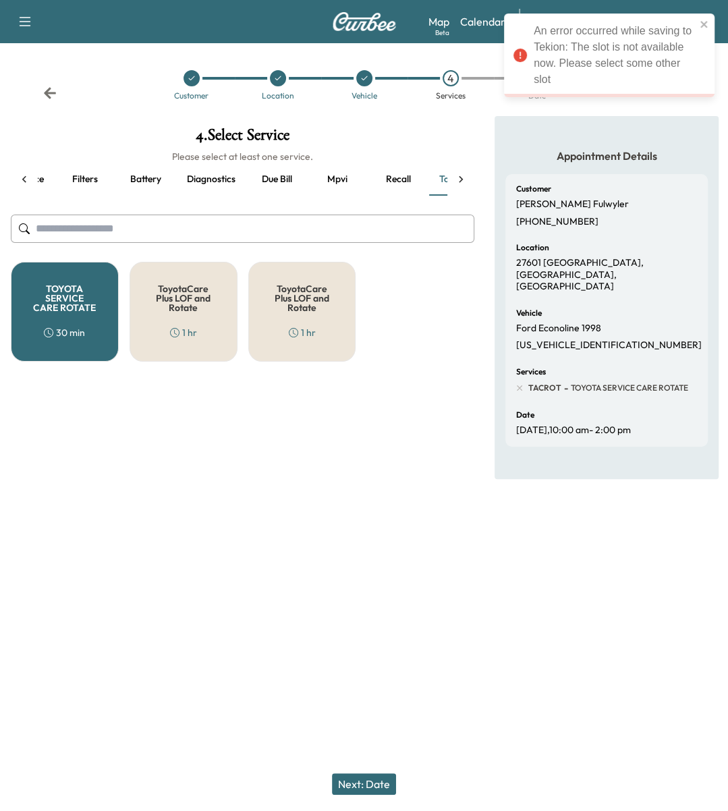
click at [67, 286] on h5 "TOYOTA SERVICE CARE ROTATE" at bounding box center [64, 298] width 63 height 28
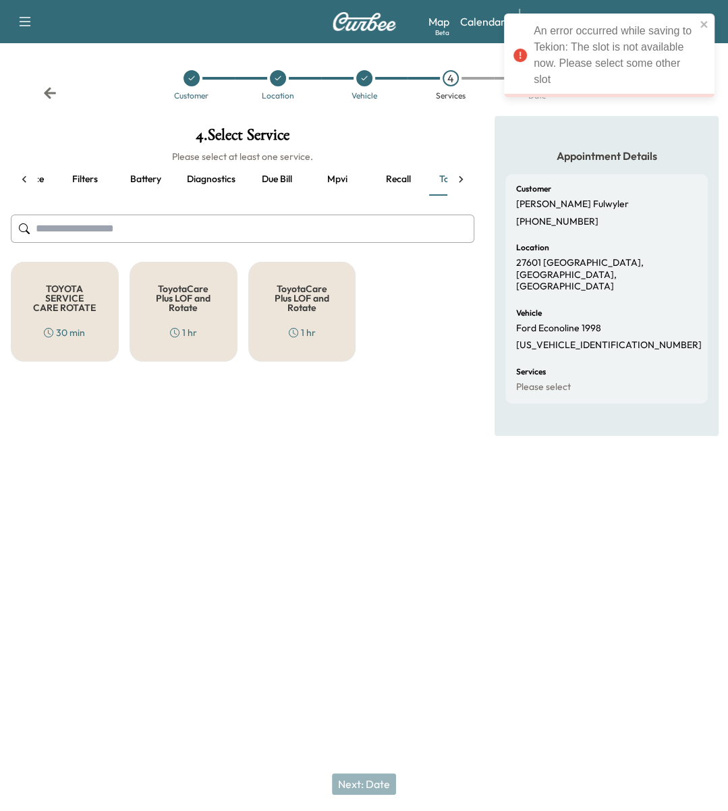
click at [88, 183] on button "Filters" at bounding box center [85, 179] width 61 height 32
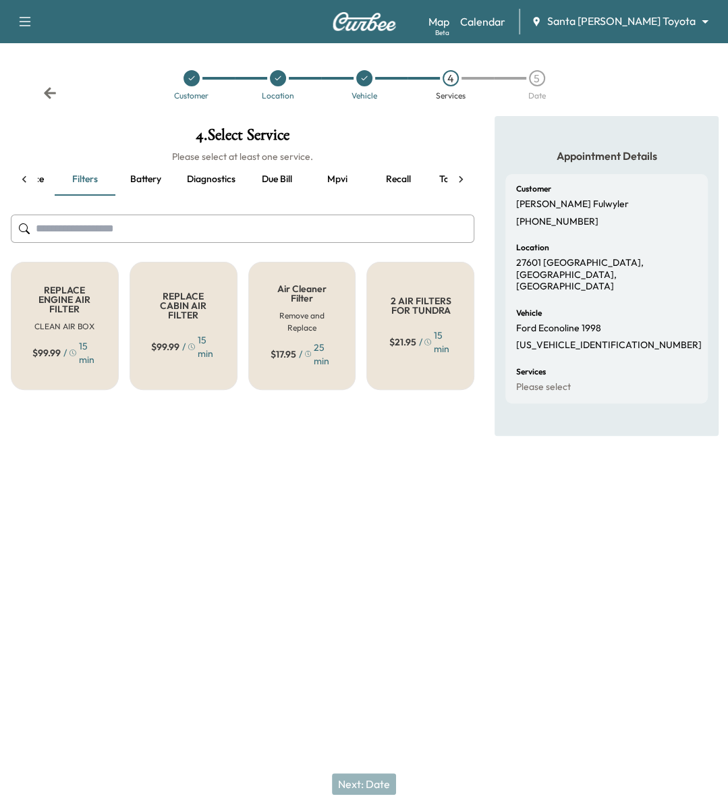
click at [165, 300] on h5 "REPLACE CABIN AIR FILTER" at bounding box center [183, 306] width 63 height 28
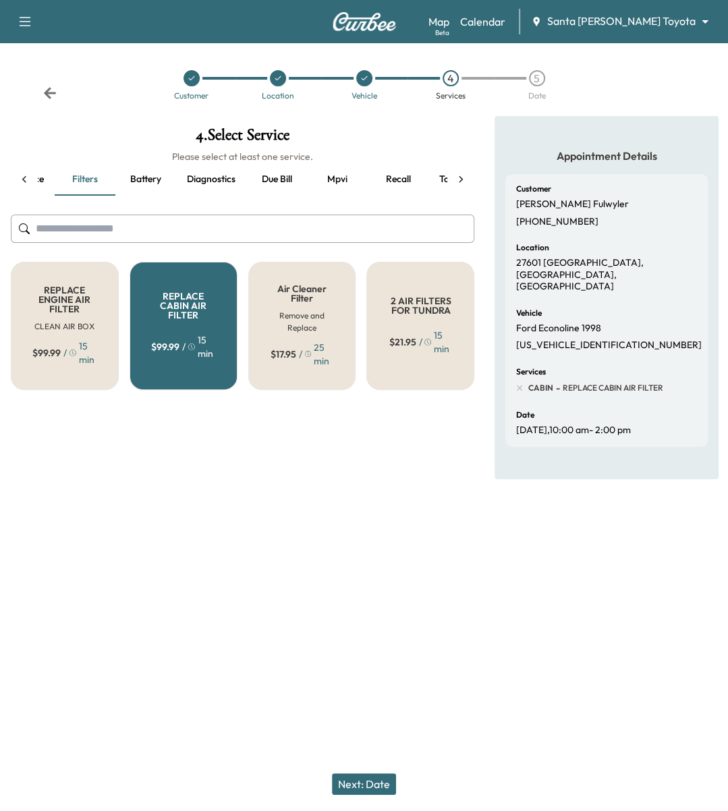
click at [163, 301] on h5 "REPLACE CABIN AIR FILTER" at bounding box center [183, 306] width 63 height 28
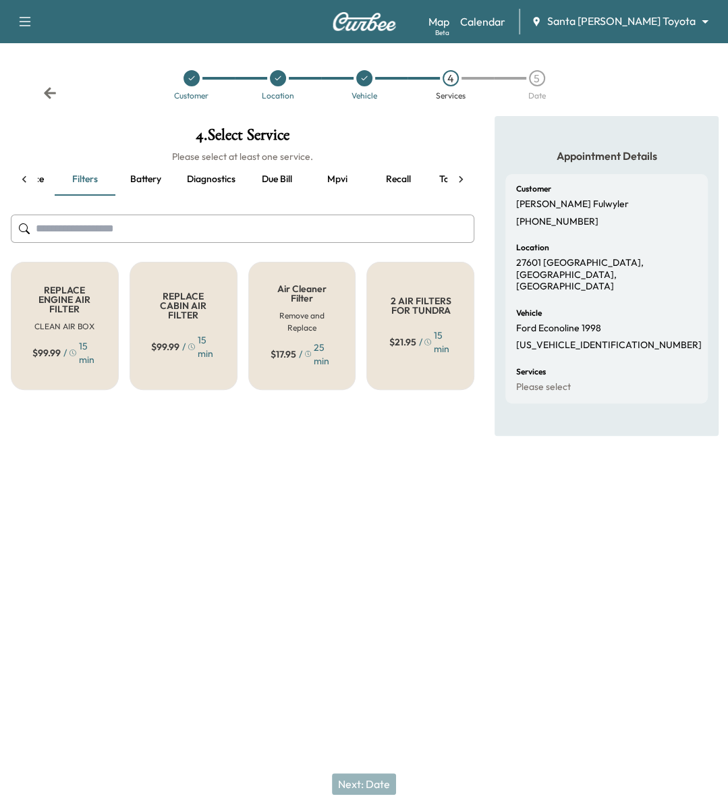
click at [88, 296] on h5 "REPLACE ENGINE AIR FILTER" at bounding box center [64, 300] width 63 height 28
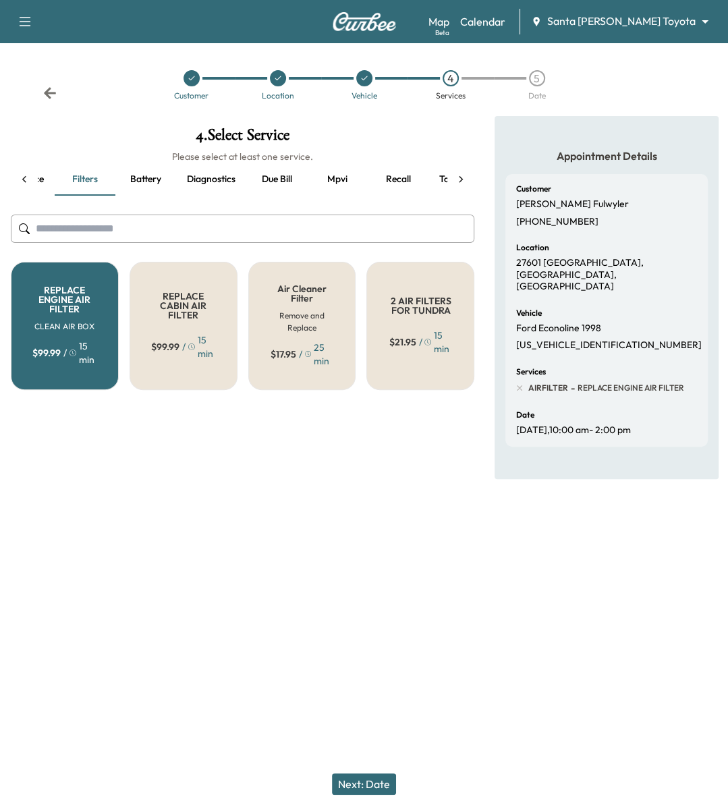
drag, startPoint x: 63, startPoint y: 300, endPoint x: 146, endPoint y: 297, distance: 83.1
click at [66, 299] on h5 "REPLACE ENGINE AIR FILTER" at bounding box center [64, 300] width 63 height 28
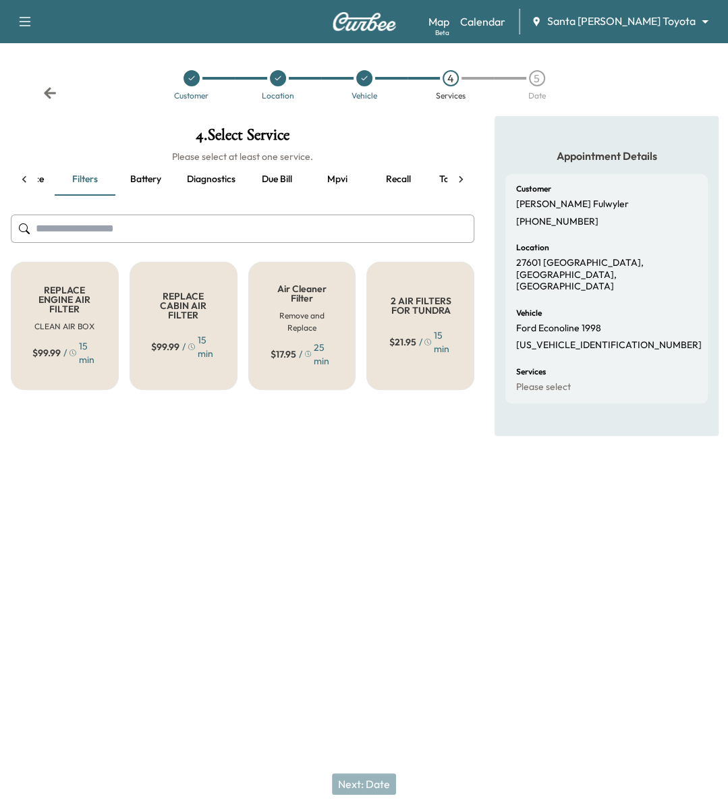
click at [161, 296] on h5 "REPLACE CABIN AIR FILTER" at bounding box center [183, 306] width 63 height 28
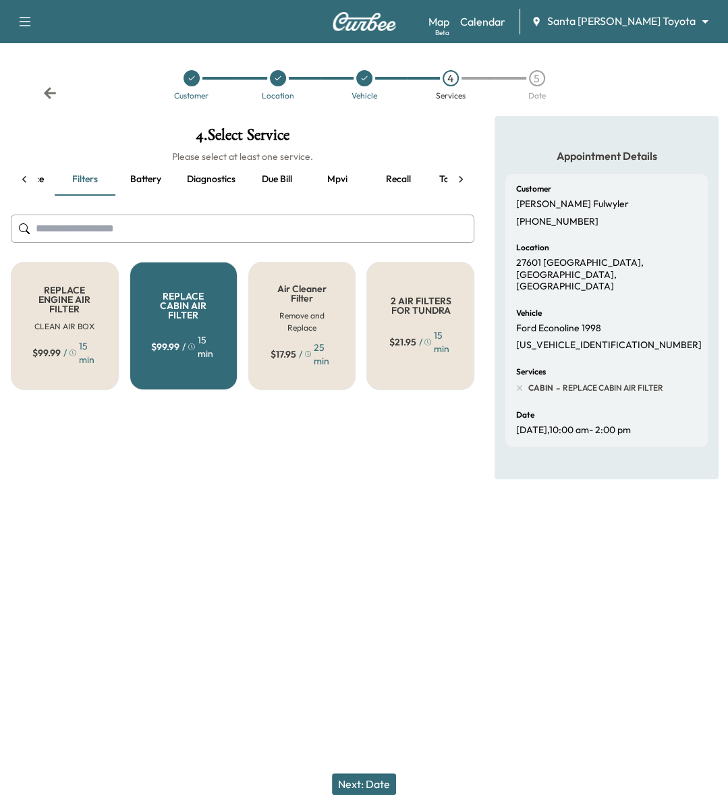
click at [196, 286] on div "REPLACE CABIN AIR FILTER $ 99.99 / 15 min" at bounding box center [184, 326] width 108 height 128
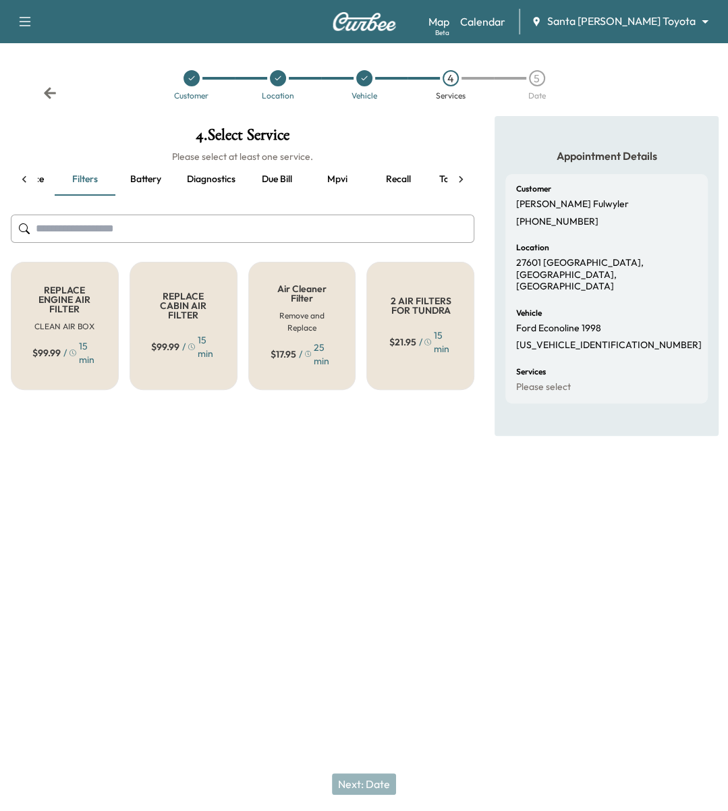
click at [418, 277] on div "2 AIR FILTERS FOR TUNDRA $ 21.95 / 15 min" at bounding box center [421, 326] width 108 height 128
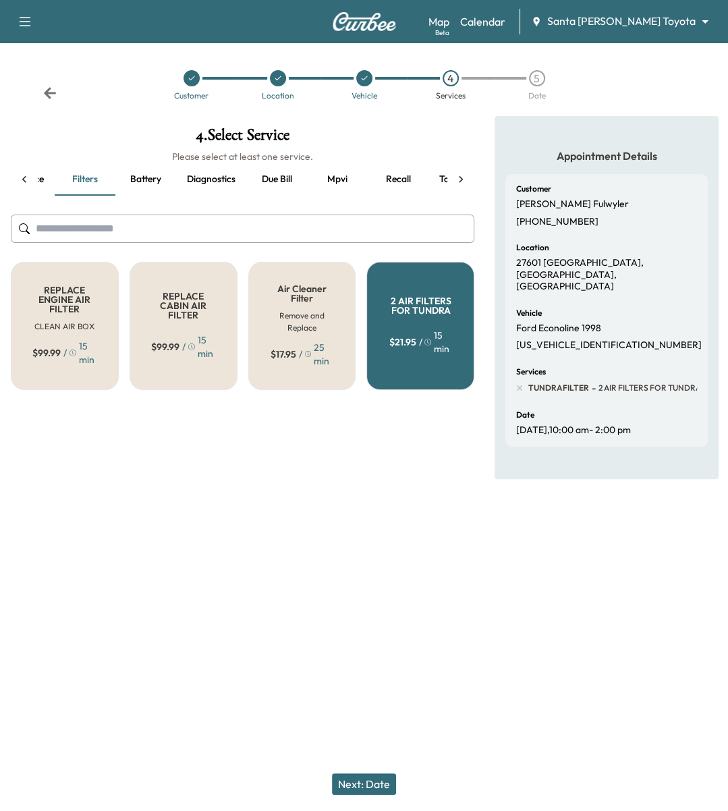
click at [370, 779] on button "Next: Date" at bounding box center [364, 785] width 64 height 22
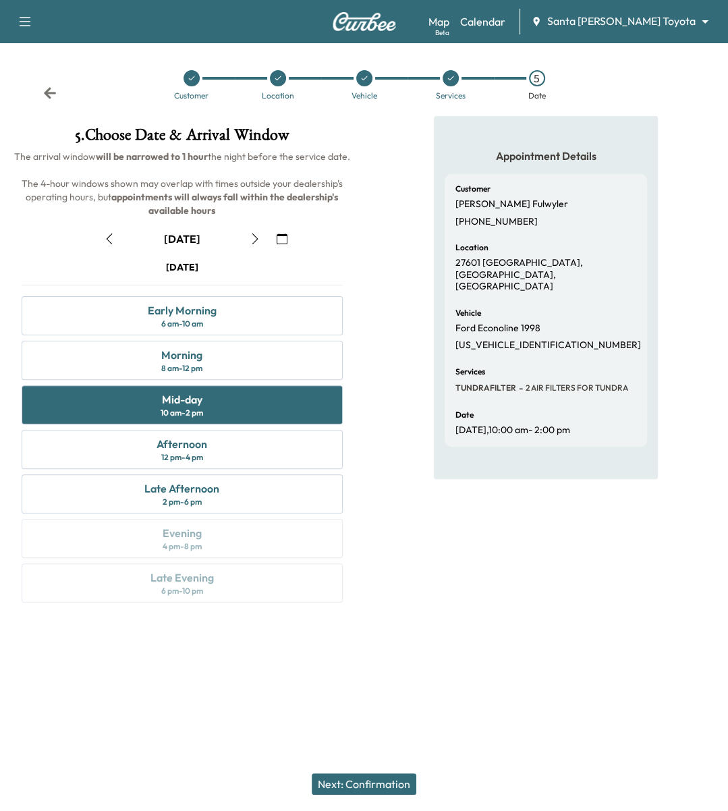
click at [374, 792] on button "Next: Confirmation" at bounding box center [364, 785] width 105 height 22
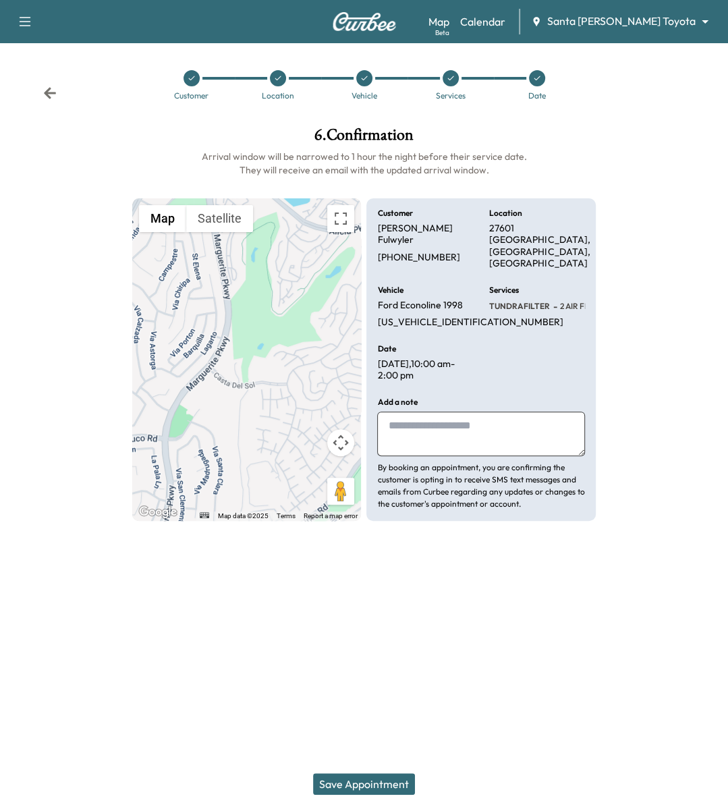
click at [372, 776] on button "Save Appointment" at bounding box center [364, 785] width 102 height 22
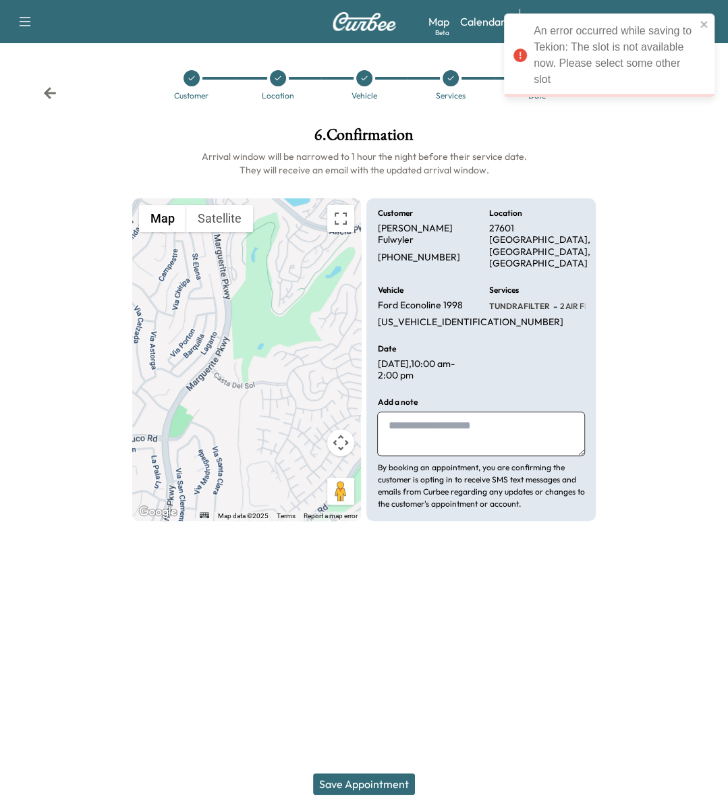
click at [649, 110] on div "An error occurred while saving to Tekion: The slot is not available now. Please…" at bounding box center [610, 61] width 216 height 100
click at [49, 91] on icon at bounding box center [50, 93] width 14 height 14
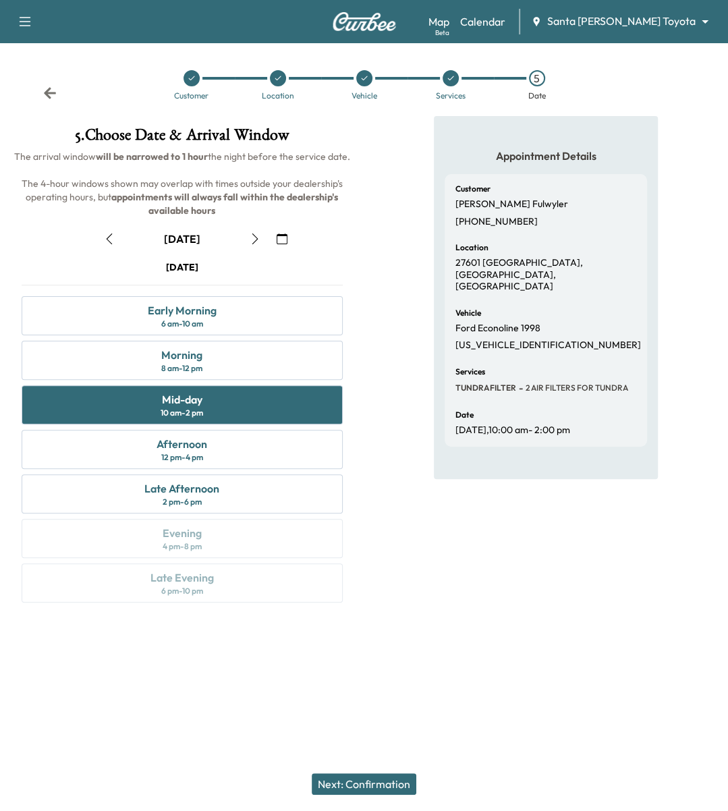
click at [421, 564] on div "Appointment Details Customer Paul Fulwyler (661) 477-9974 Location 27601 Casta …" at bounding box center [547, 367] width 365 height 503
click at [50, 91] on icon at bounding box center [50, 93] width 14 height 14
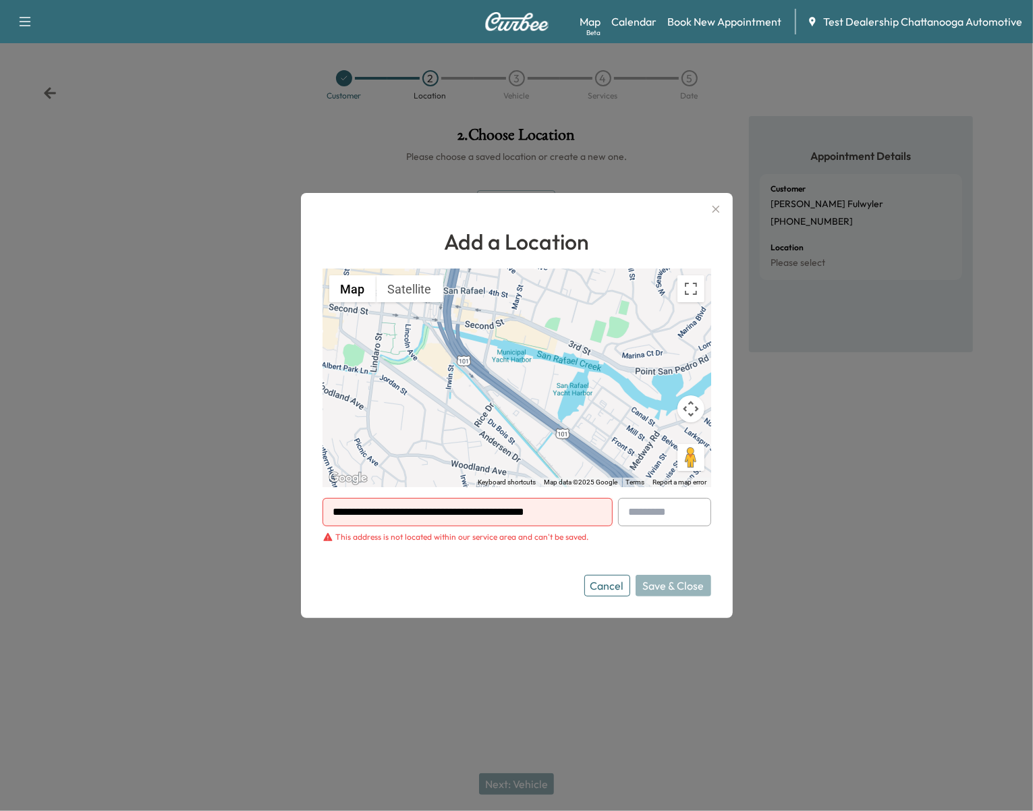
click at [303, 583] on button "Cancel" at bounding box center [608, 586] width 46 height 22
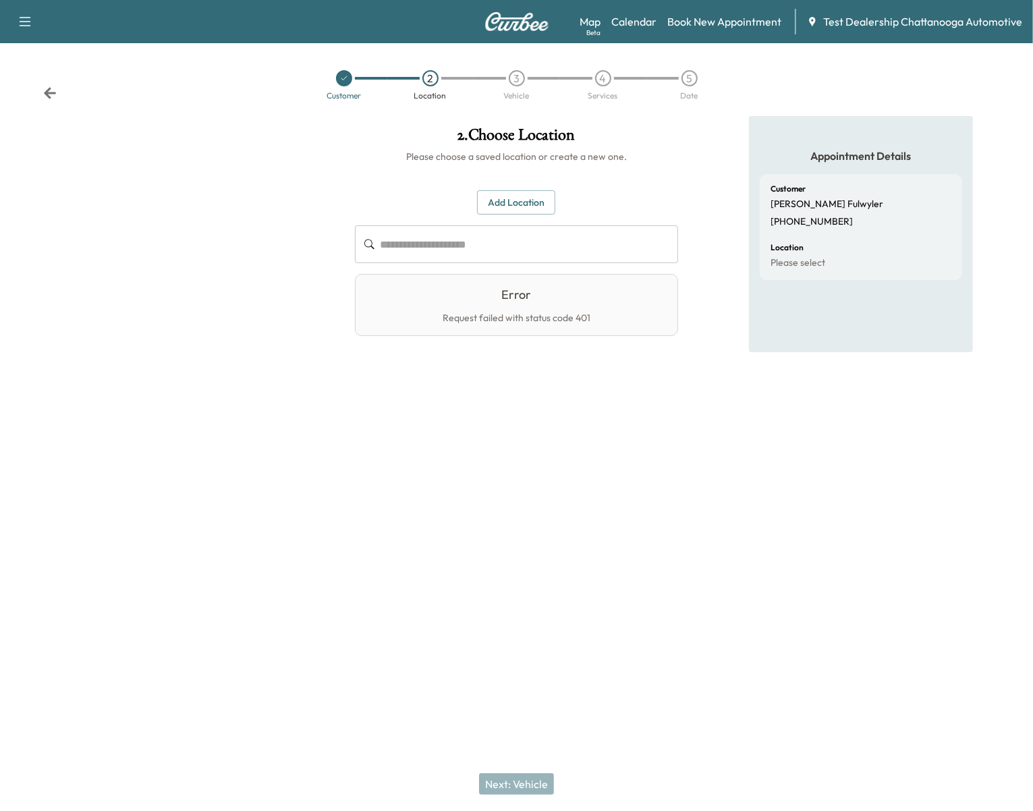
click at [303, 187] on div "Appointment Details Customer [PERSON_NAME] [PHONE_NUMBER] Location Please select" at bounding box center [861, 319] width 344 height 406
drag, startPoint x: 692, startPoint y: 169, endPoint x: 704, endPoint y: 141, distance: 30.8
click at [303, 169] on div "Appointment Details Customer [PERSON_NAME] [PHONE_NUMBER] Location Please select" at bounding box center [861, 319] width 344 height 406
click at [30, 20] on icon "button" at bounding box center [25, 22] width 16 height 16
click at [40, 69] on button "Log Out" at bounding box center [47, 76] width 51 height 22
